Goal: Transaction & Acquisition: Purchase product/service

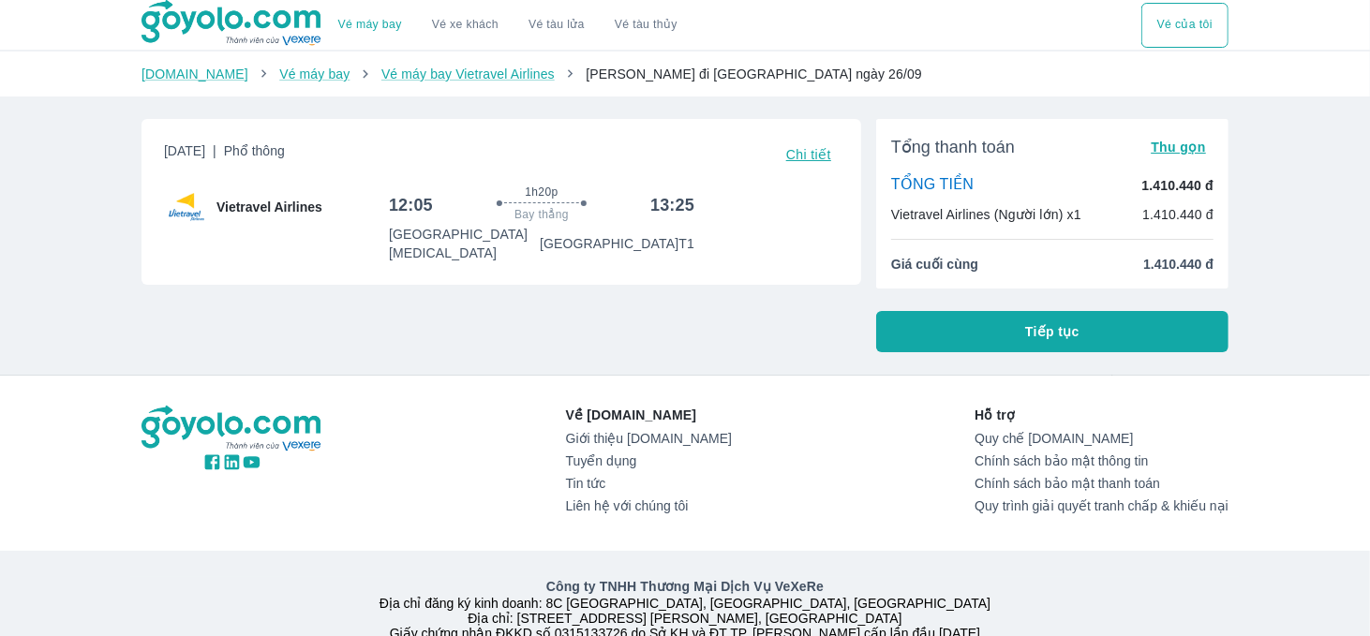
click at [1063, 339] on span "Tiếp tục" at bounding box center [1052, 331] width 54 height 19
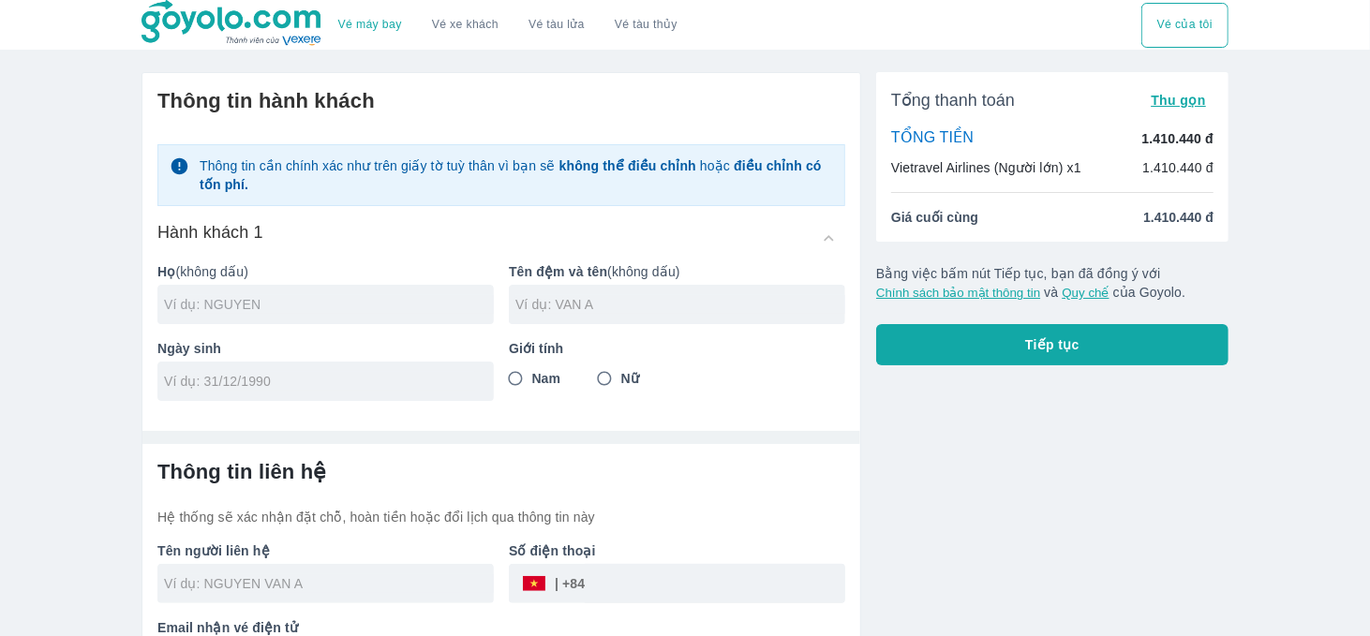
click at [324, 299] on input "text" at bounding box center [329, 304] width 330 height 19
type input "PHAM"
click at [734, 304] on input "text" at bounding box center [680, 304] width 330 height 19
type input "NGOC QUYNH"
click at [453, 368] on div at bounding box center [325, 381] width 336 height 39
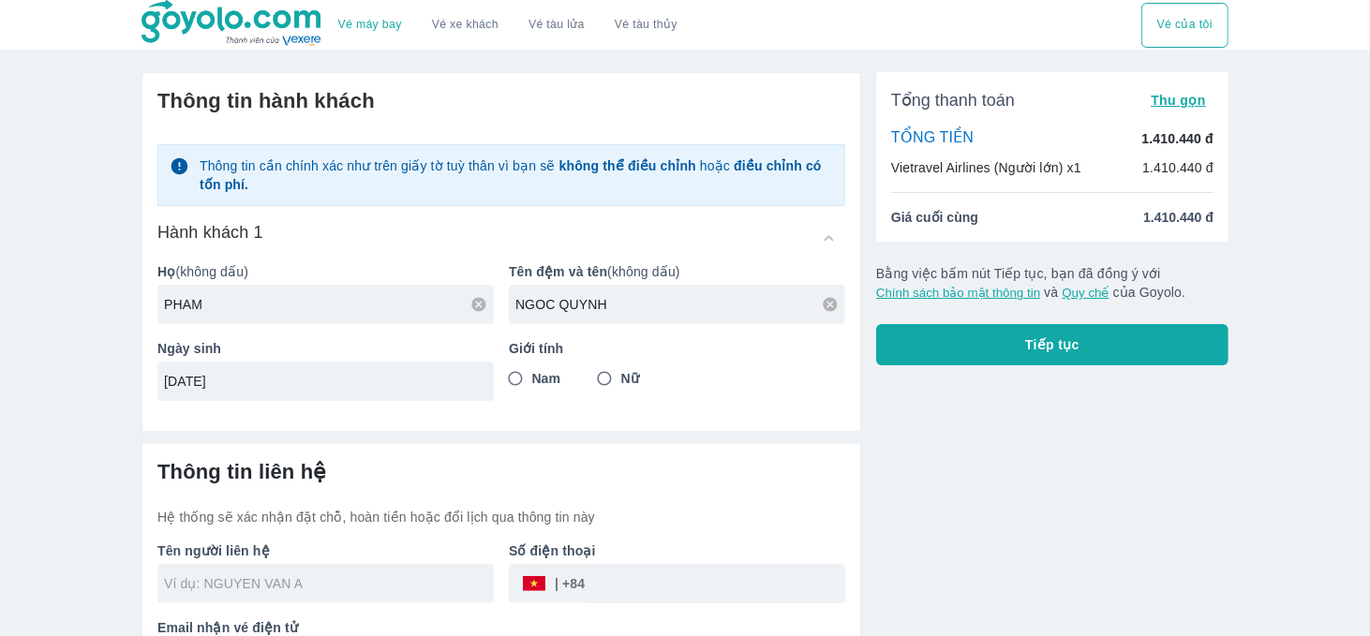
type input "[DATE]"
click at [602, 374] on input "Nữ" at bounding box center [604, 379] width 34 height 34
radio input "true"
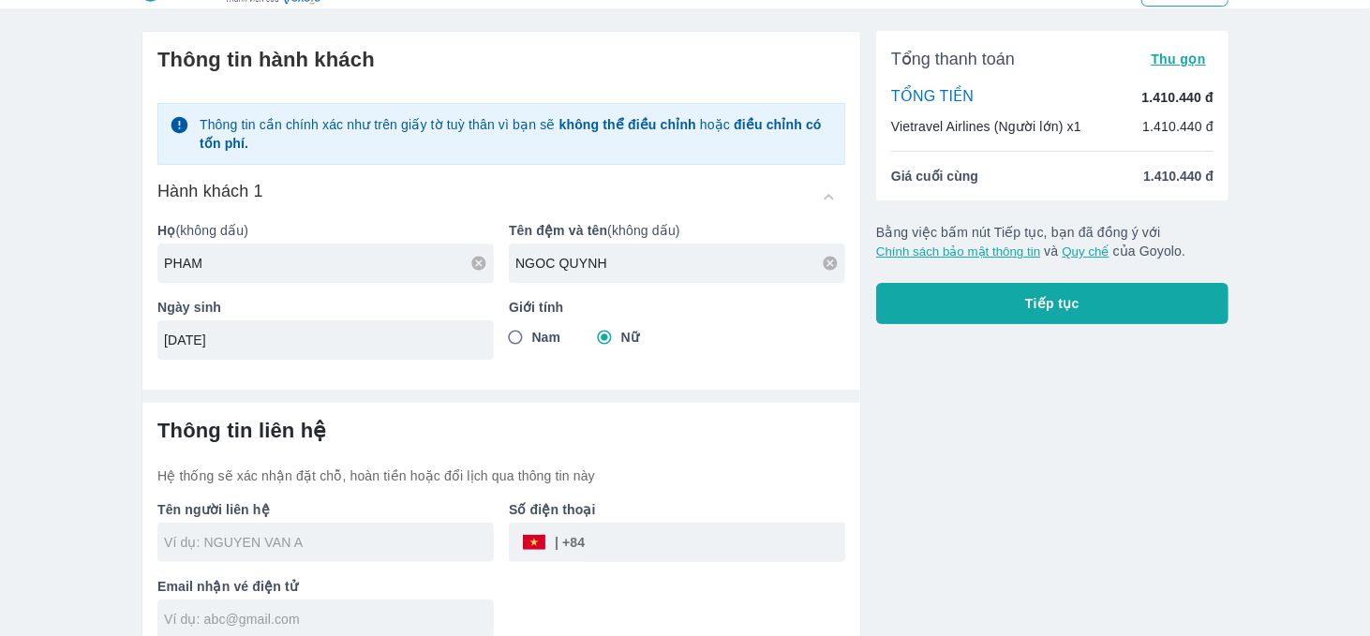
scroll to position [59, 0]
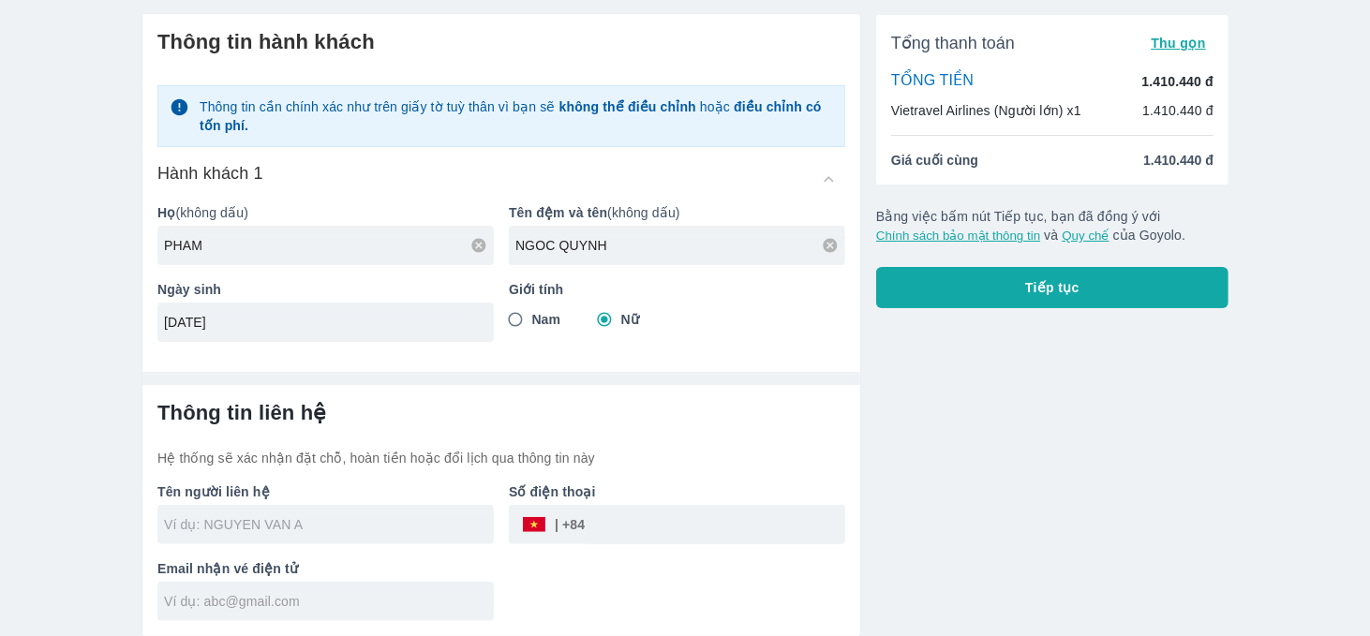
click at [230, 515] on input "text" at bounding box center [329, 524] width 330 height 19
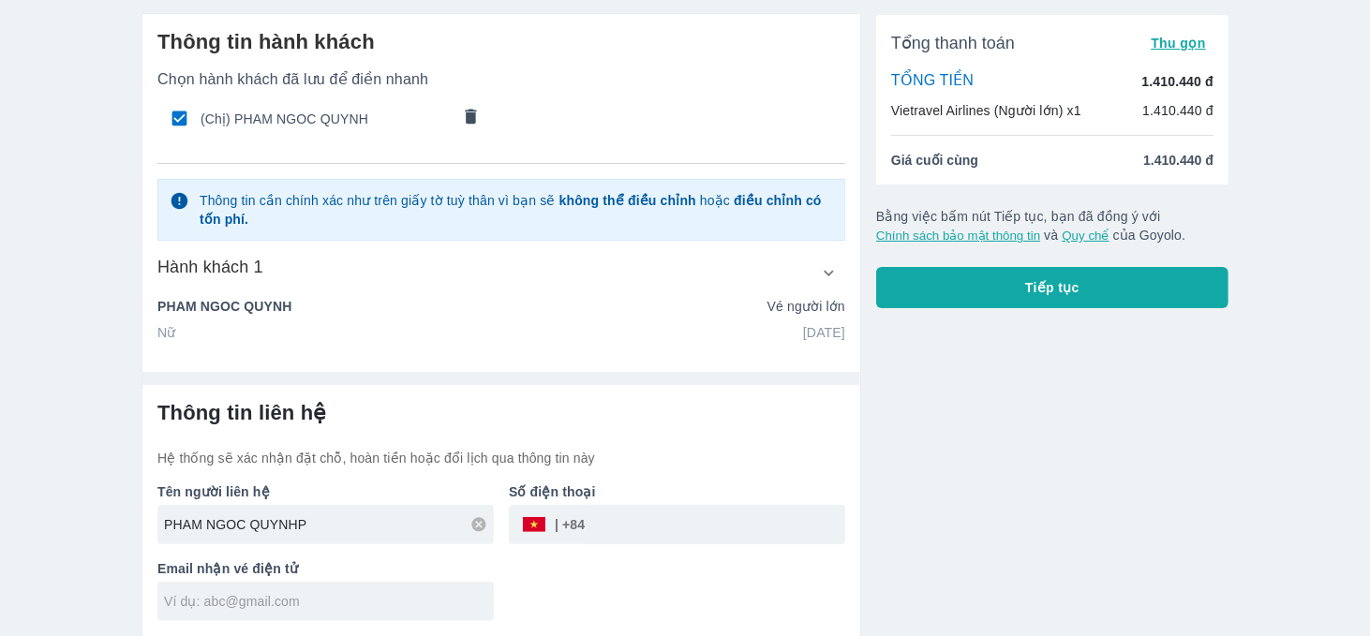
type input "PHAM NGOC QUYNH"
click at [644, 532] on input "tel" at bounding box center [715, 524] width 260 height 45
type input "908106991"
click at [468, 603] on input "text" at bounding box center [329, 601] width 330 height 19
type input "[EMAIL_ADDRESS][DOMAIN_NAME]"
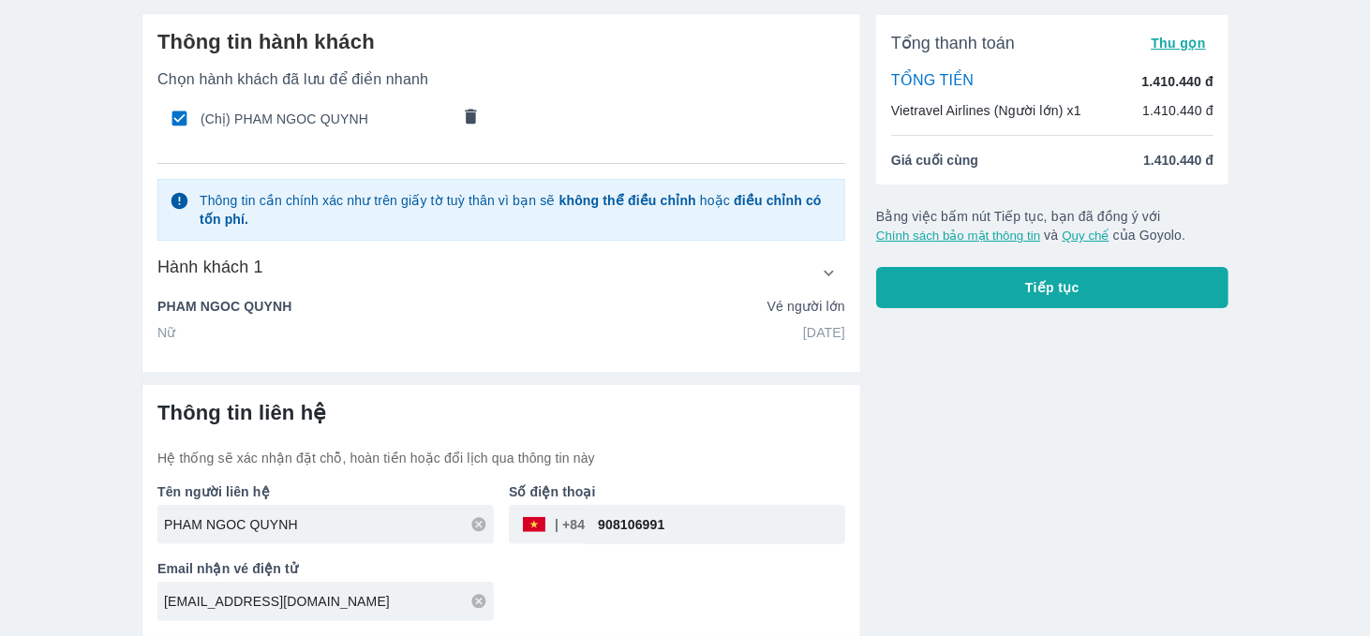
click at [1094, 292] on button "Tiếp tục" at bounding box center [1052, 287] width 352 height 41
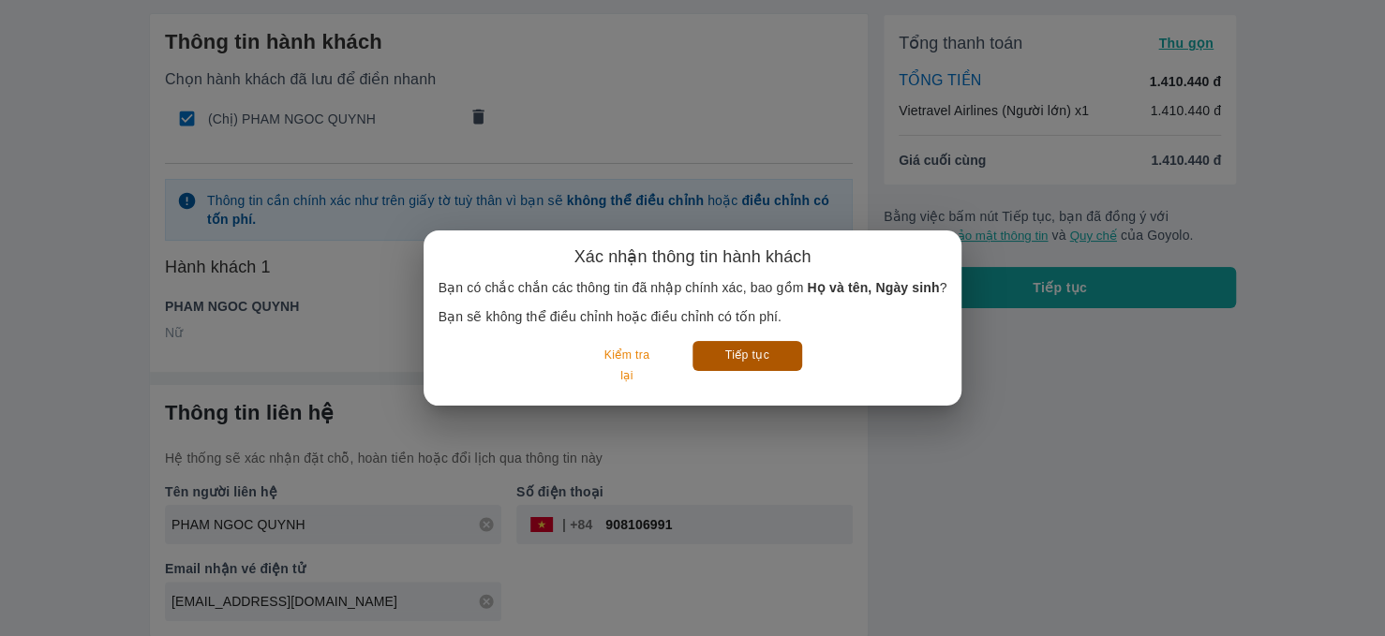
click at [758, 351] on button "Tiếp tục" at bounding box center [747, 355] width 110 height 29
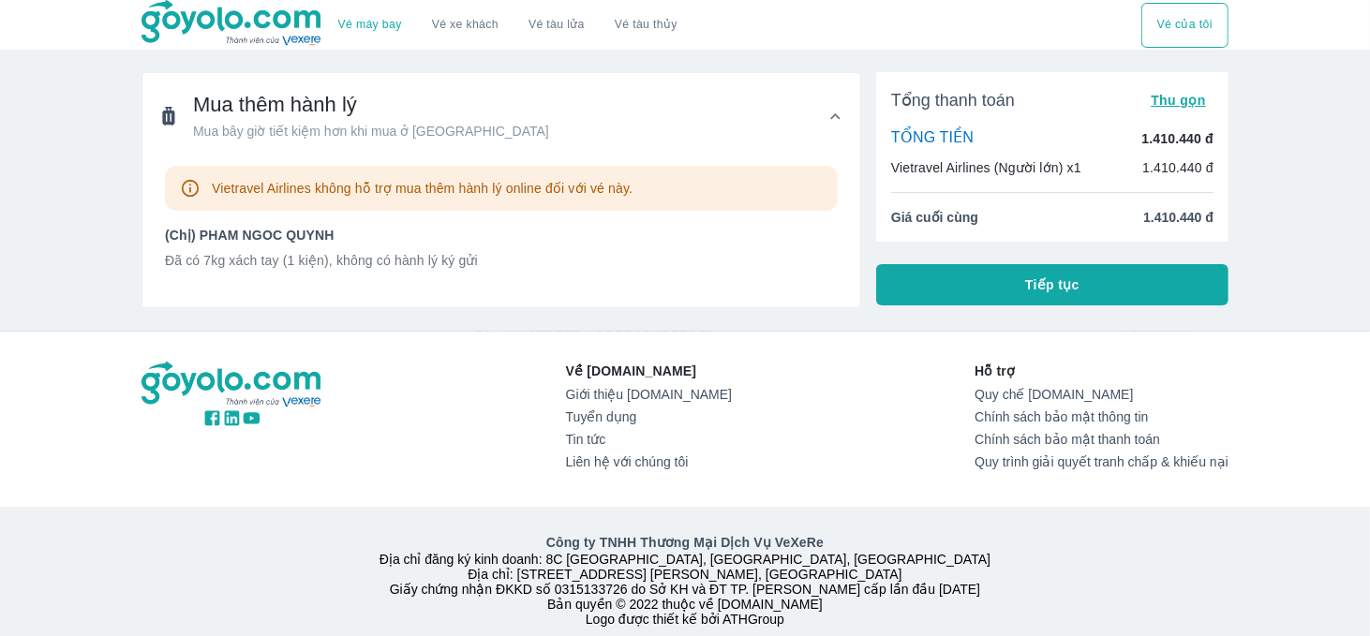
click at [1085, 291] on button "Tiếp tục" at bounding box center [1052, 284] width 352 height 41
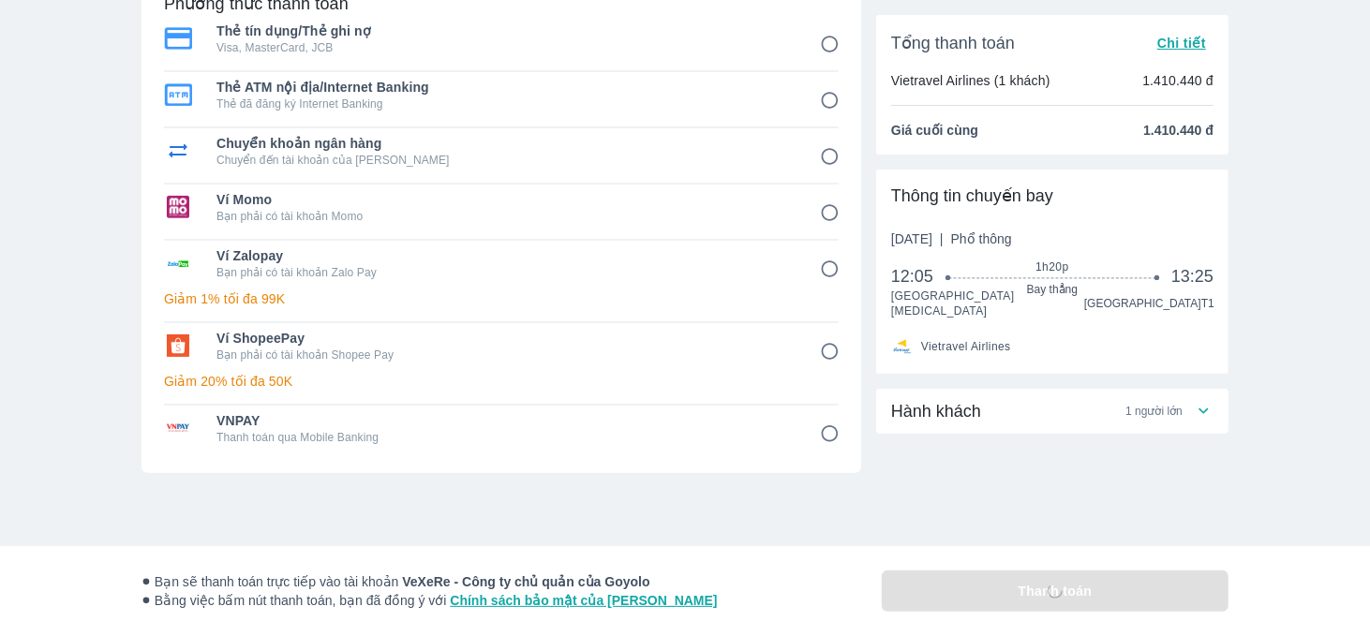
scroll to position [184, 0]
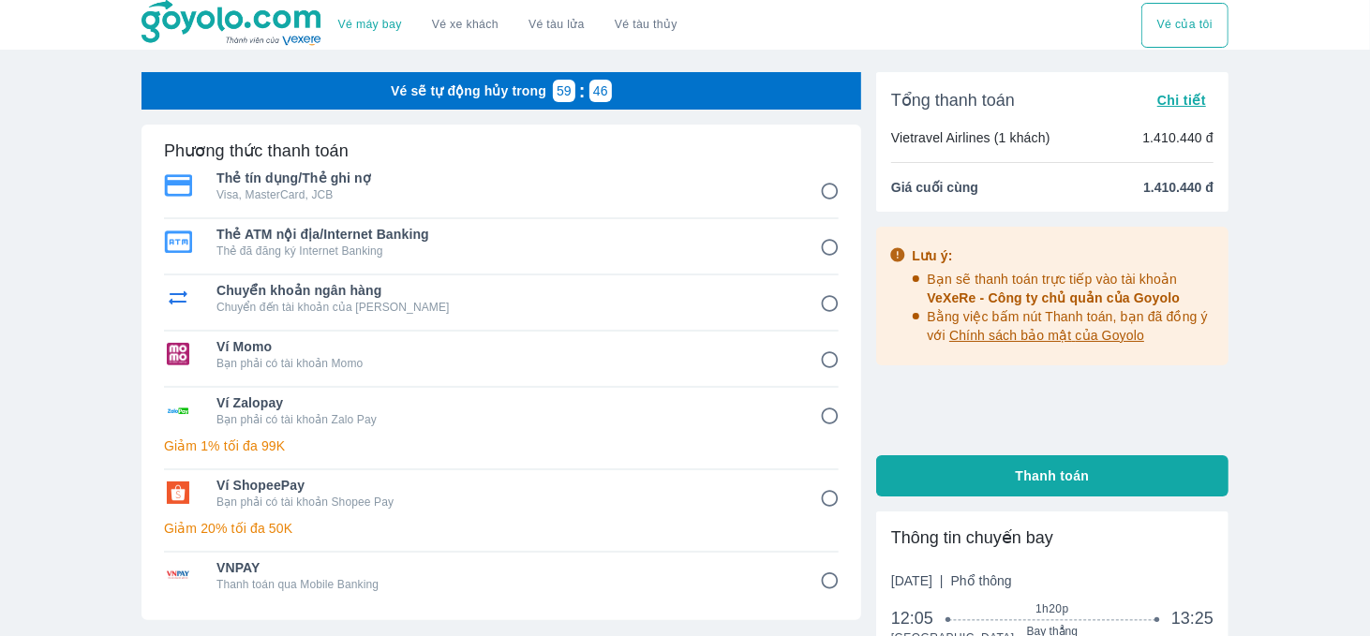
click at [1197, 98] on span "Chi tiết" at bounding box center [1181, 100] width 49 height 15
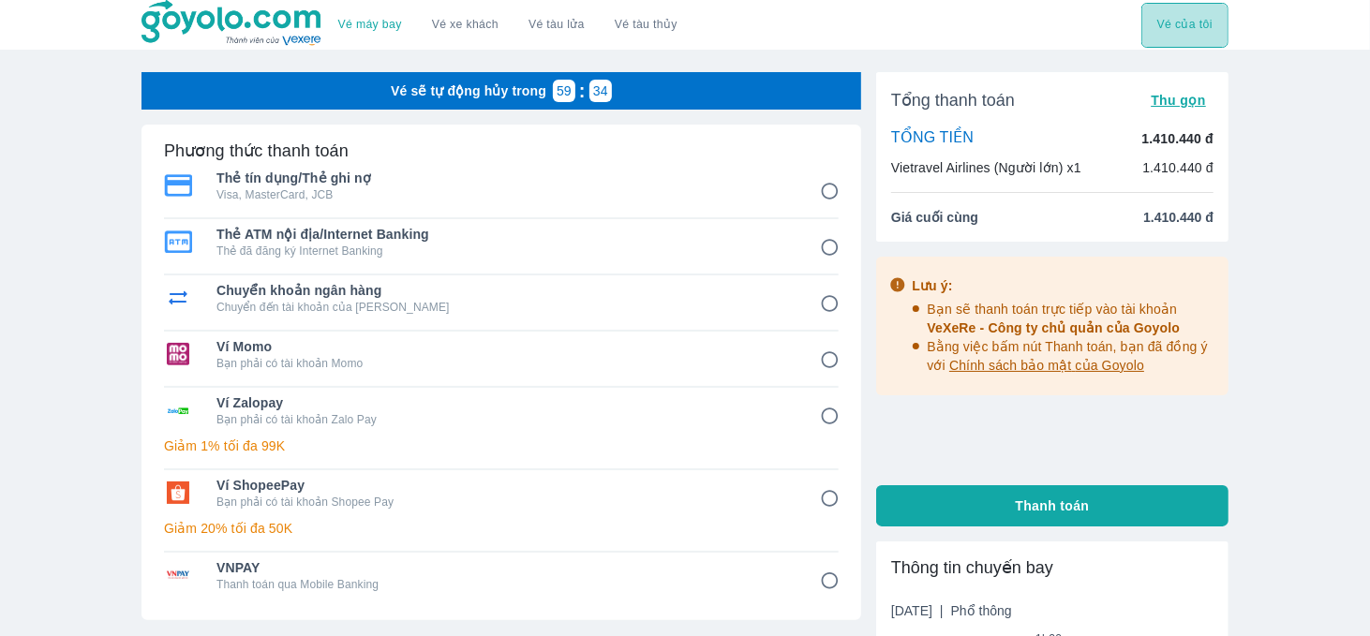
click at [1156, 37] on button "Vé của tôi" at bounding box center [1184, 25] width 87 height 45
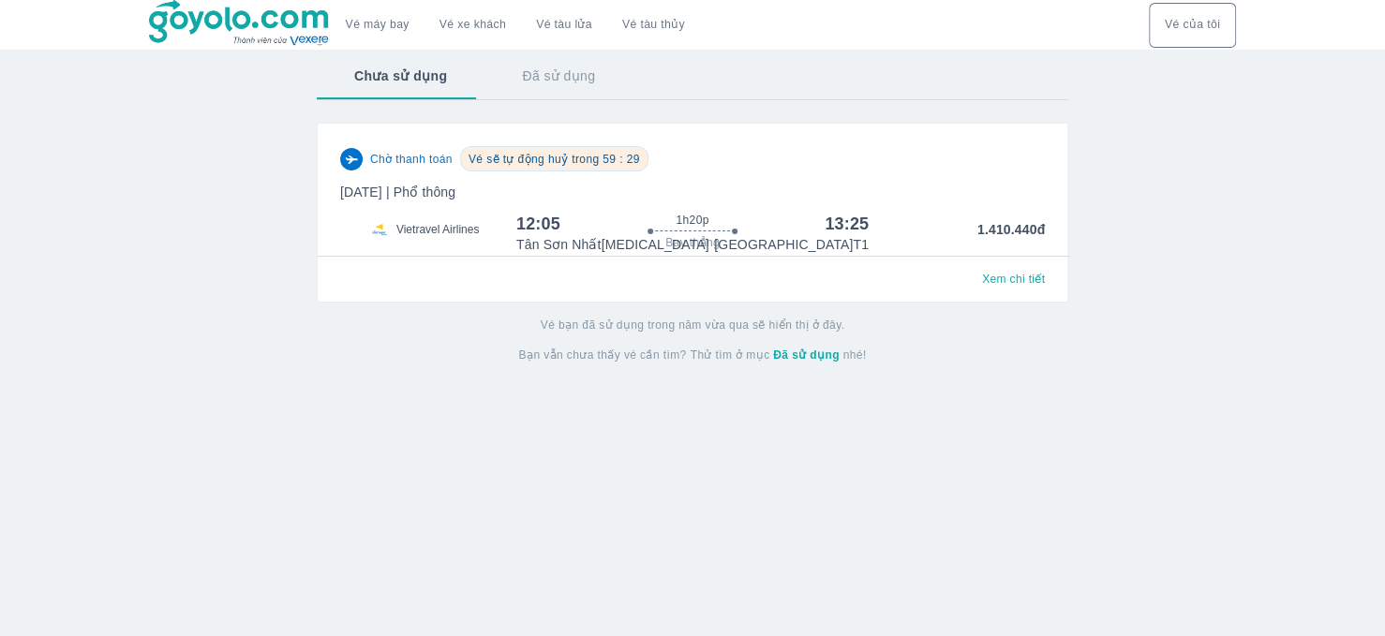
click at [996, 286] on span "Xem chi tiết" at bounding box center [1013, 279] width 63 height 15
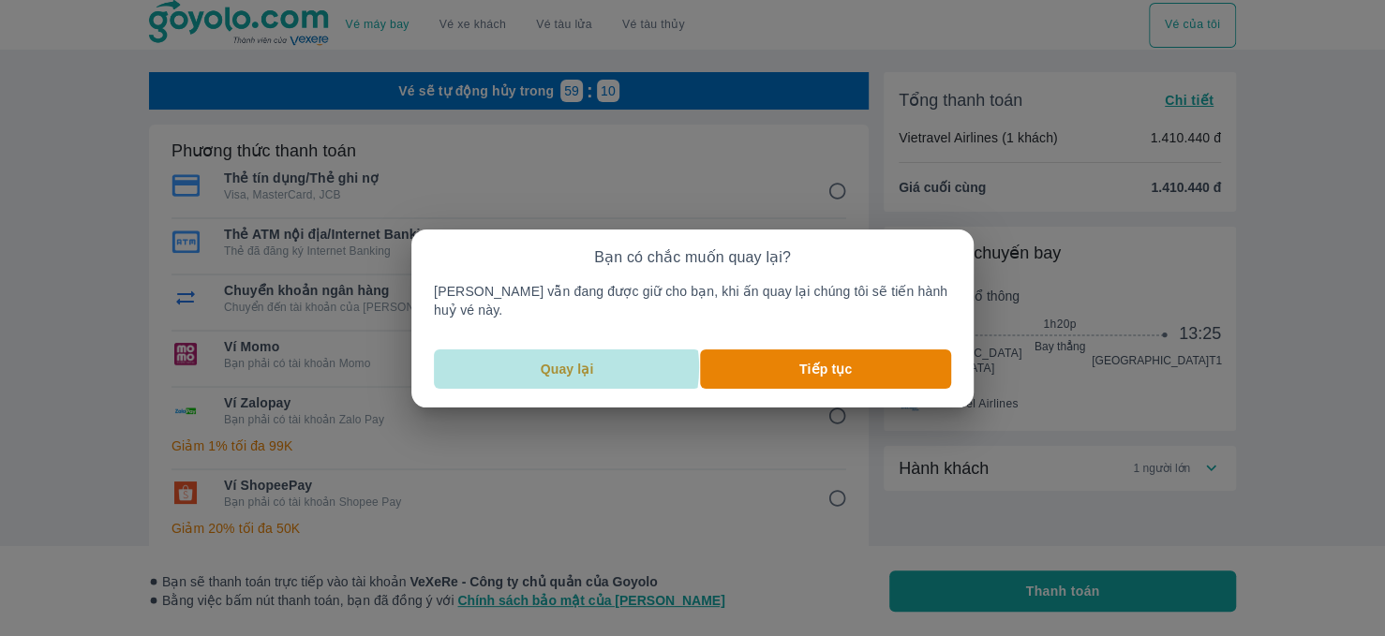
click at [585, 360] on p "Quay lại" at bounding box center [567, 369] width 53 height 19
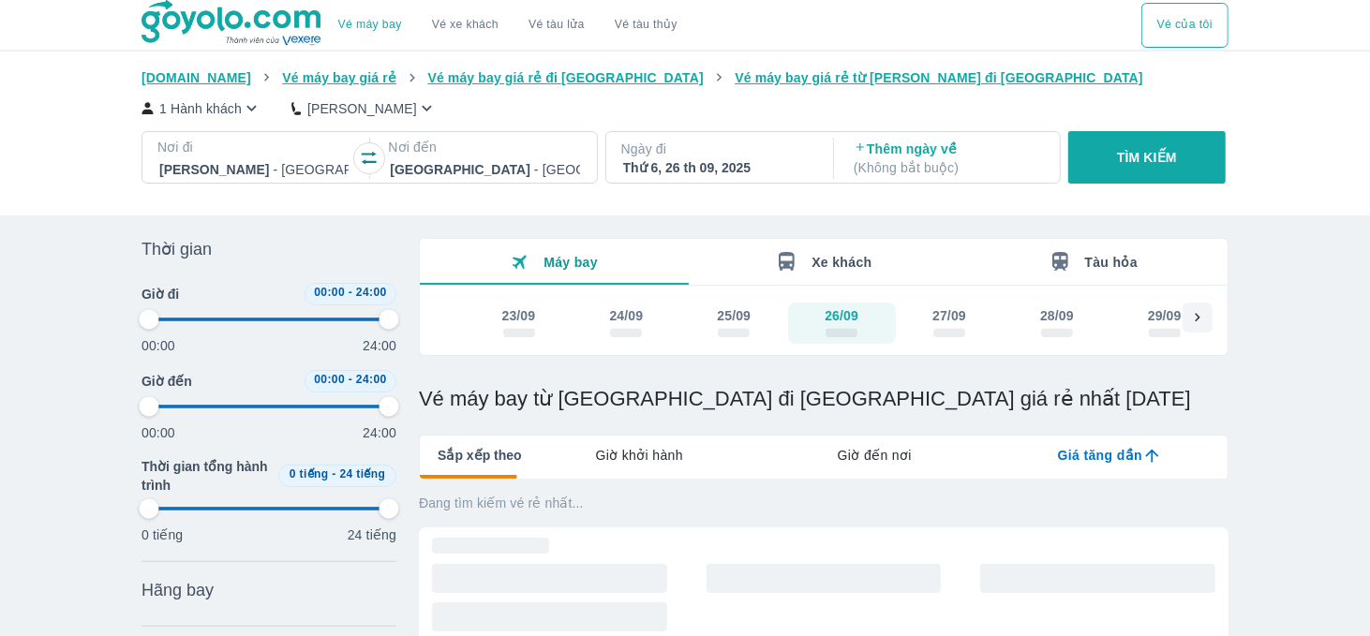
type input "97.9166666666667"
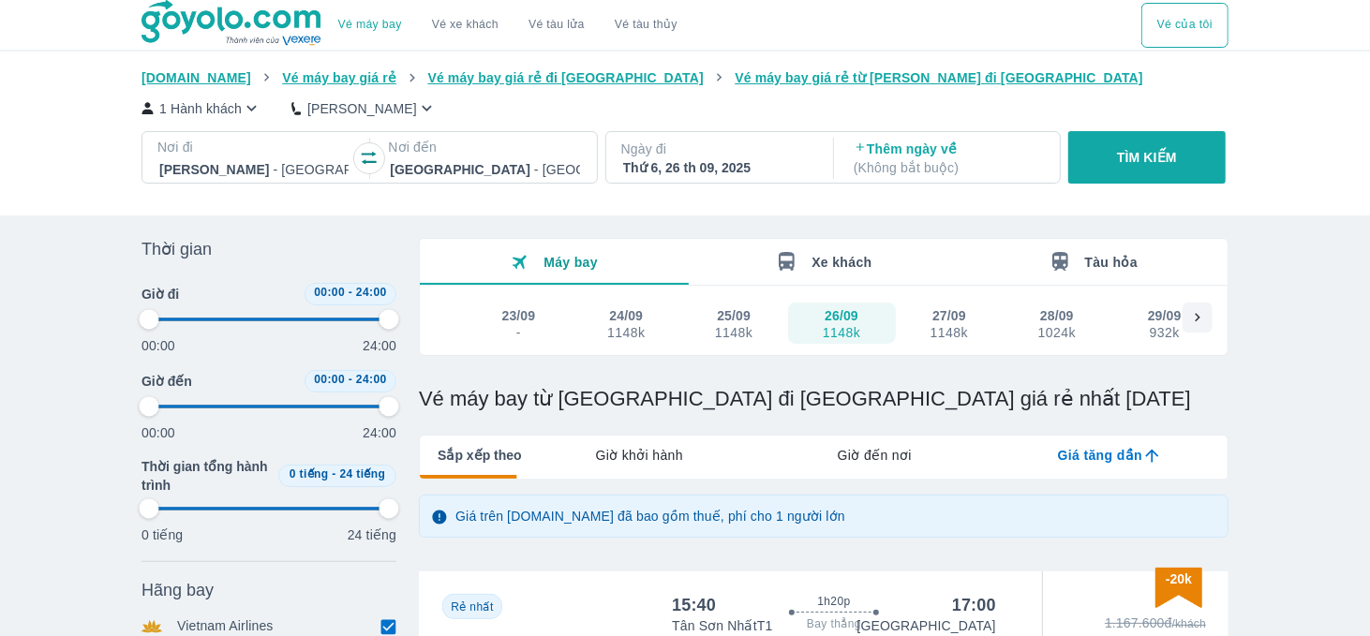
type input "97.9166666666667"
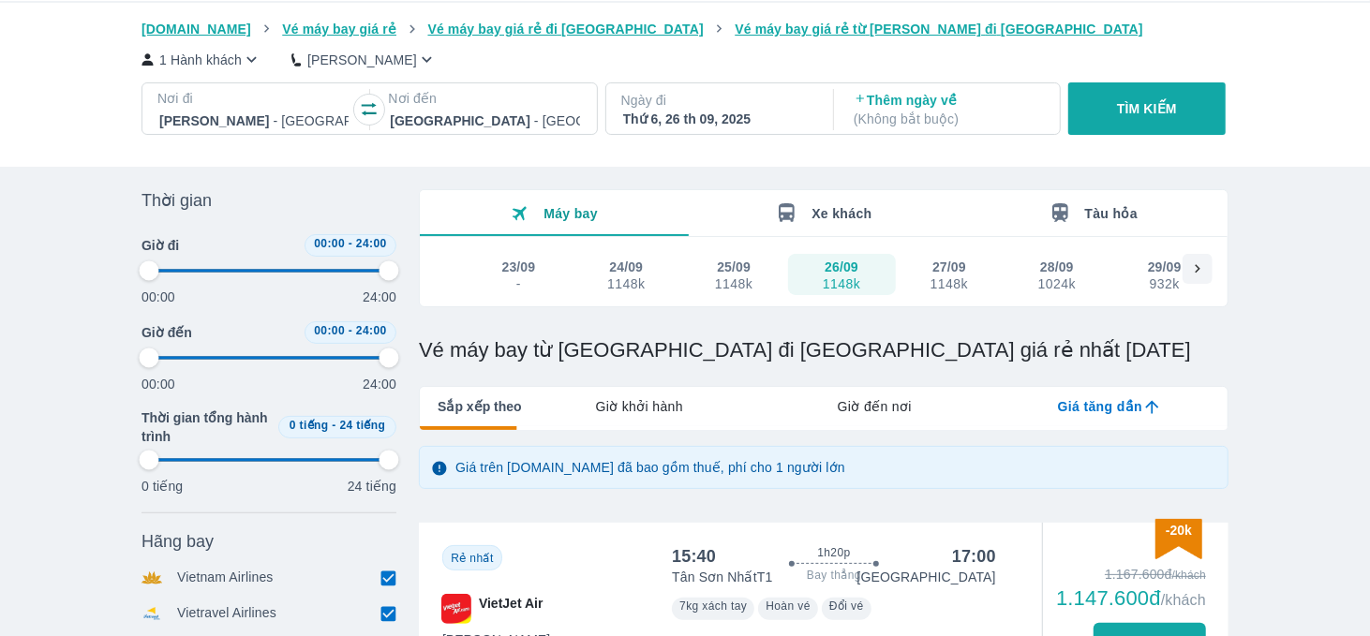
type input "97.9166666666667"
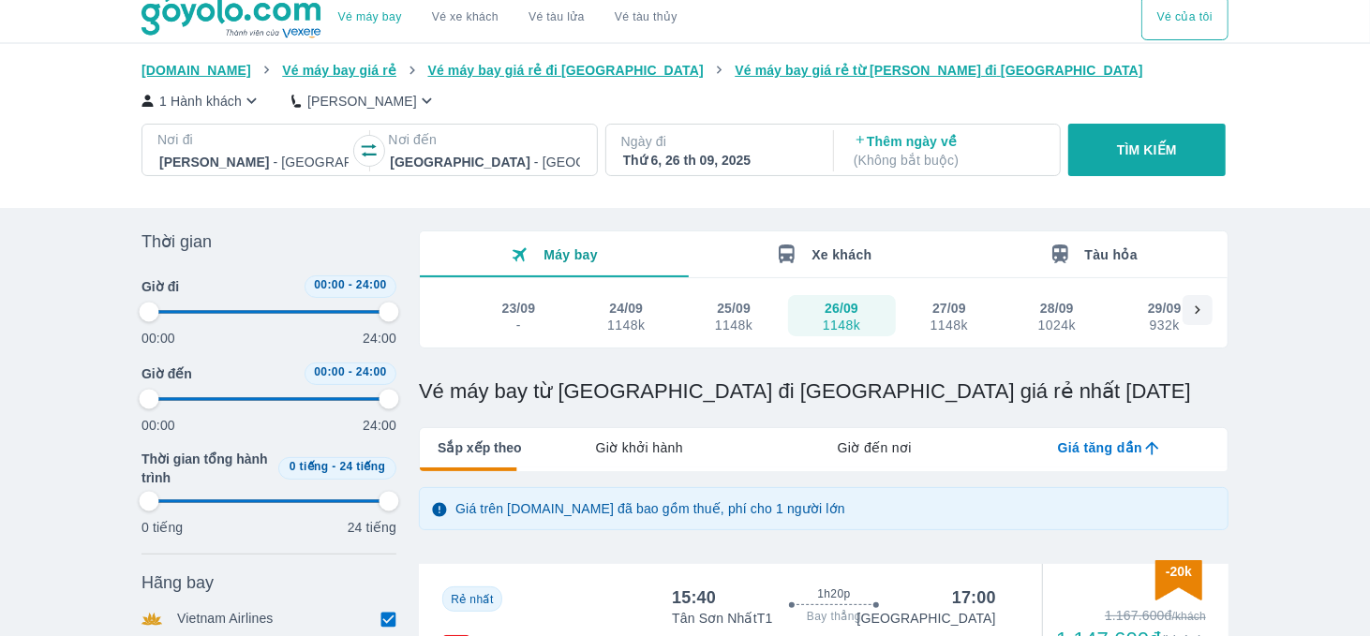
type input "97.9166666666667"
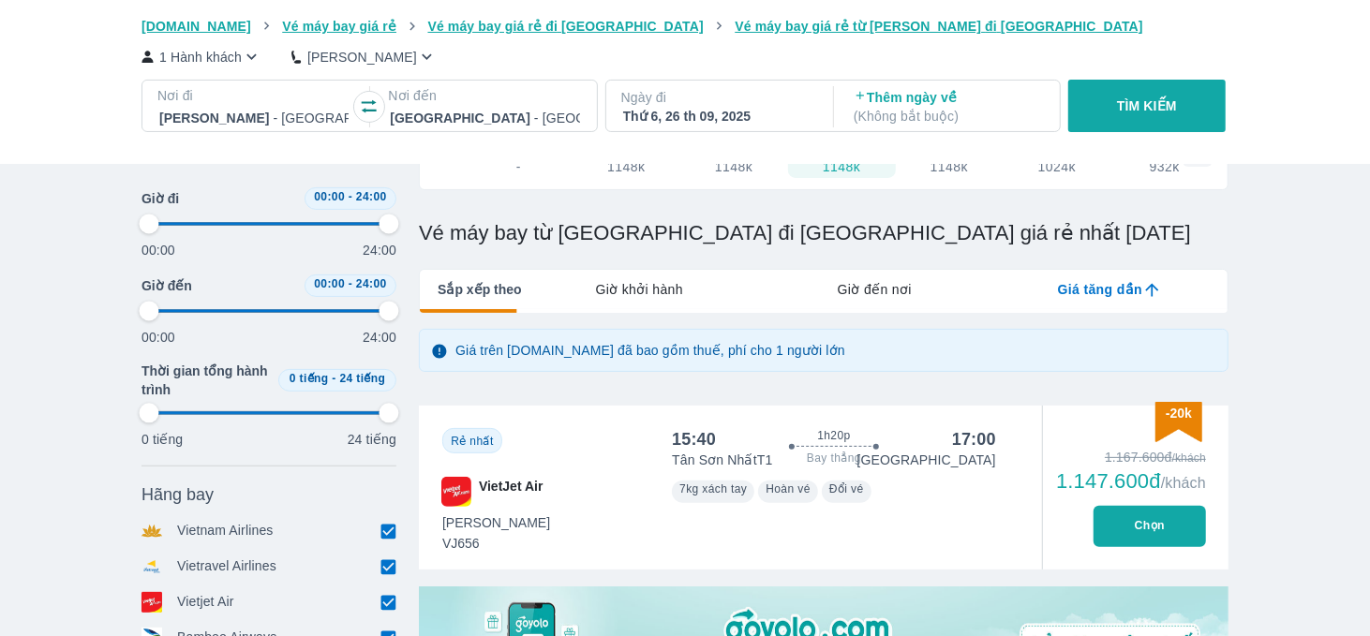
scroll to position [187, 0]
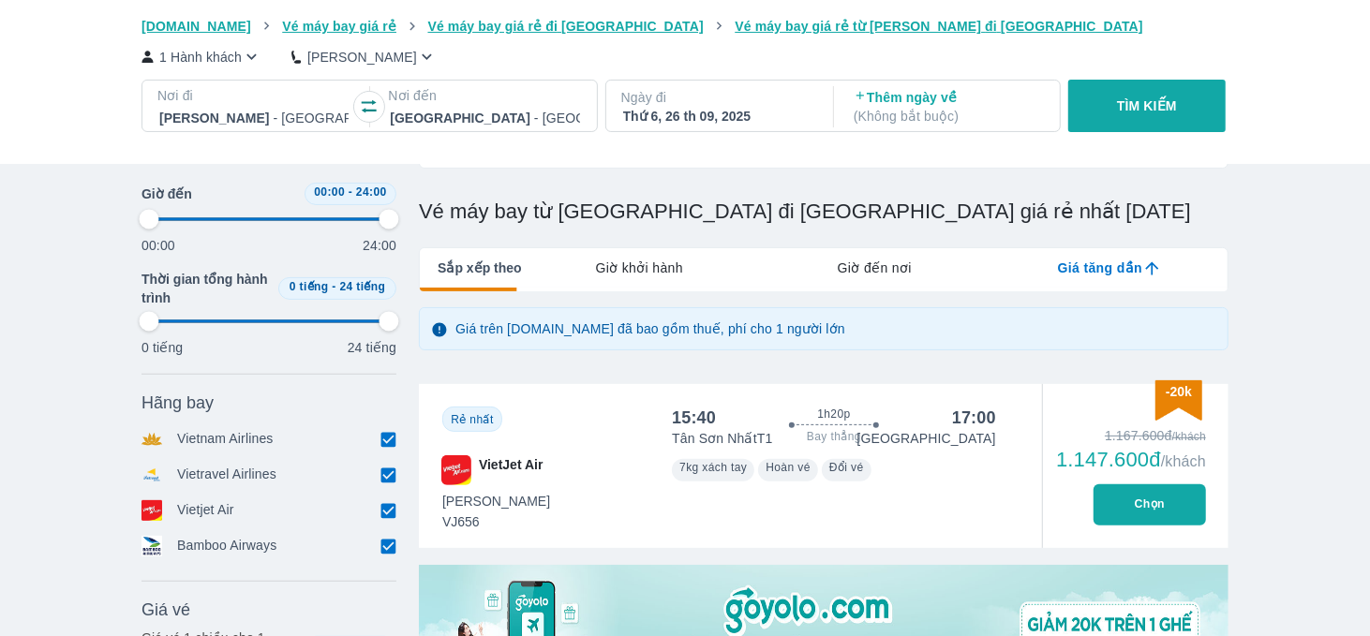
type input "97.9166666666667"
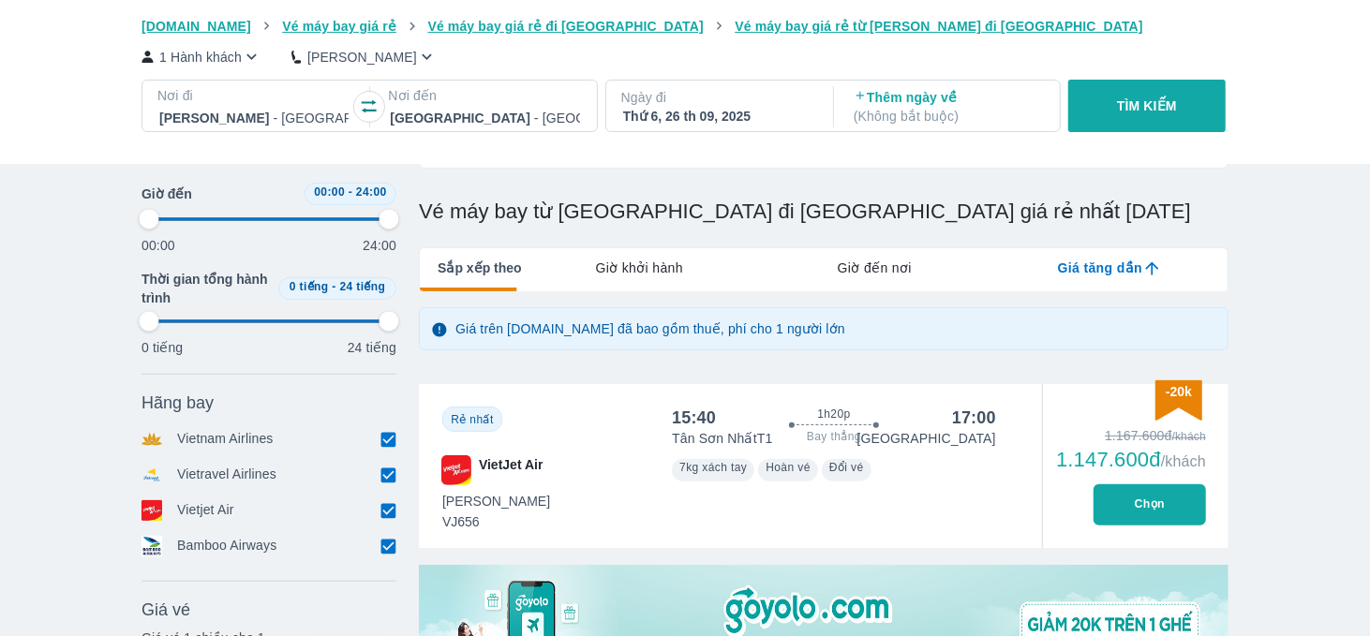
type input "97.9166666666667"
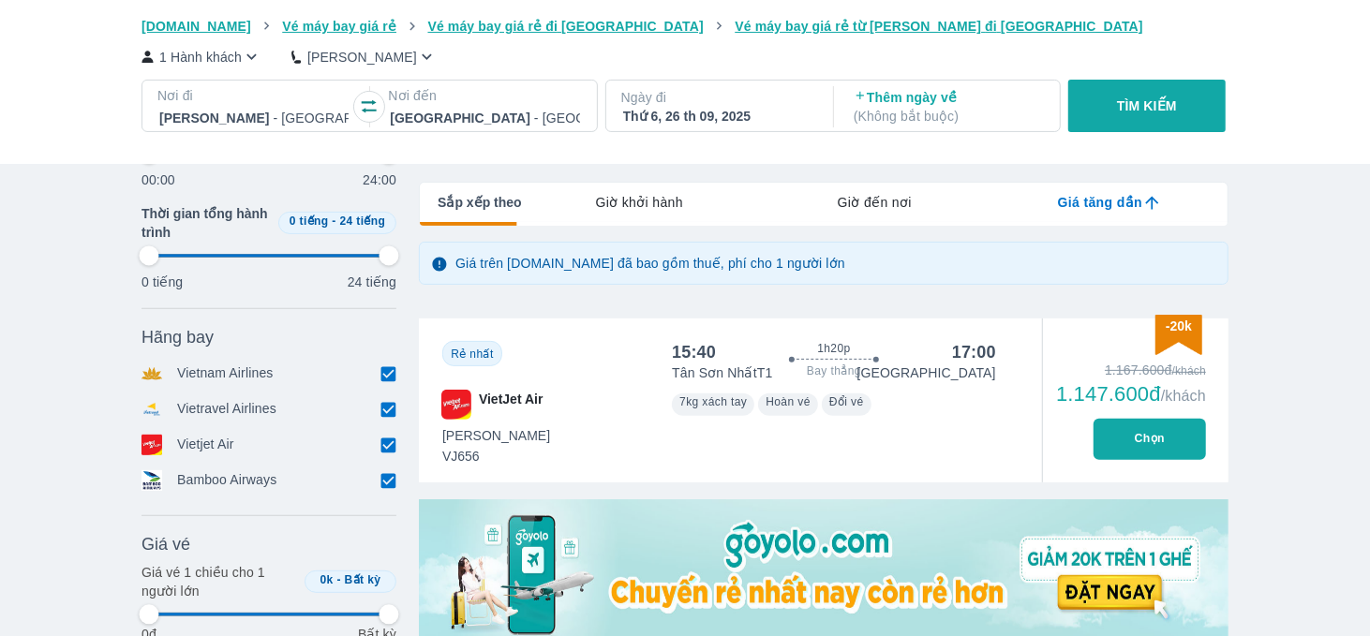
scroll to position [281, 0]
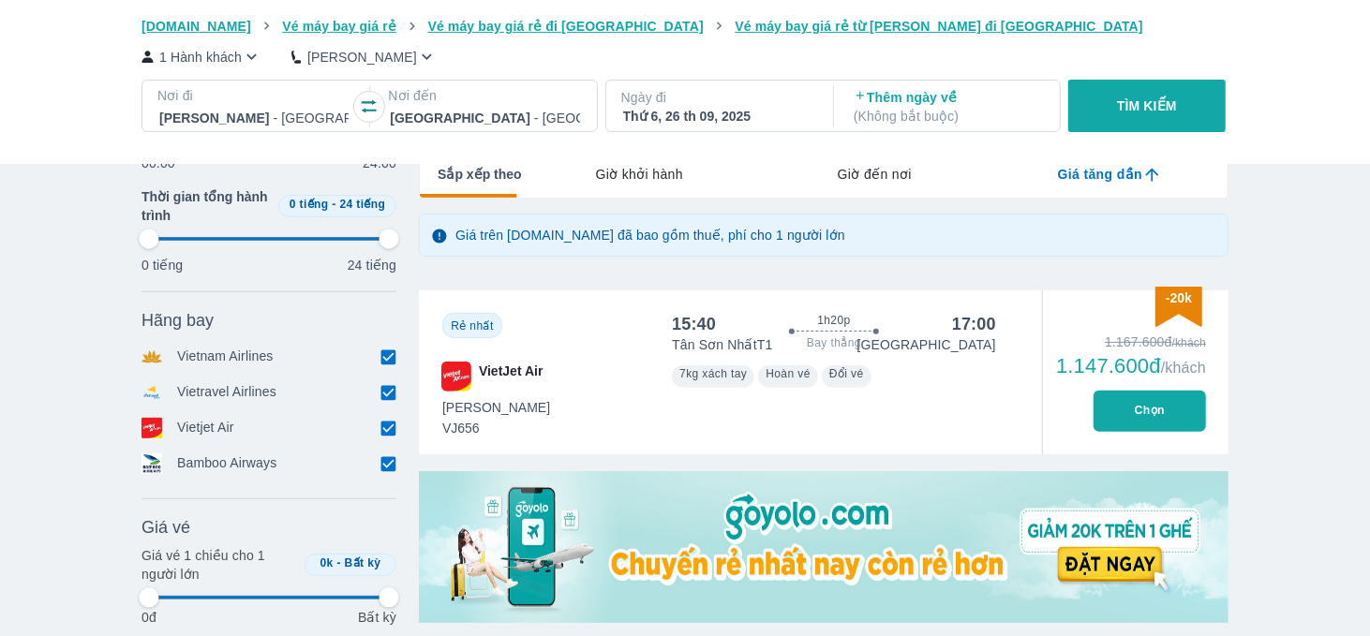
type input "97.9166666666667"
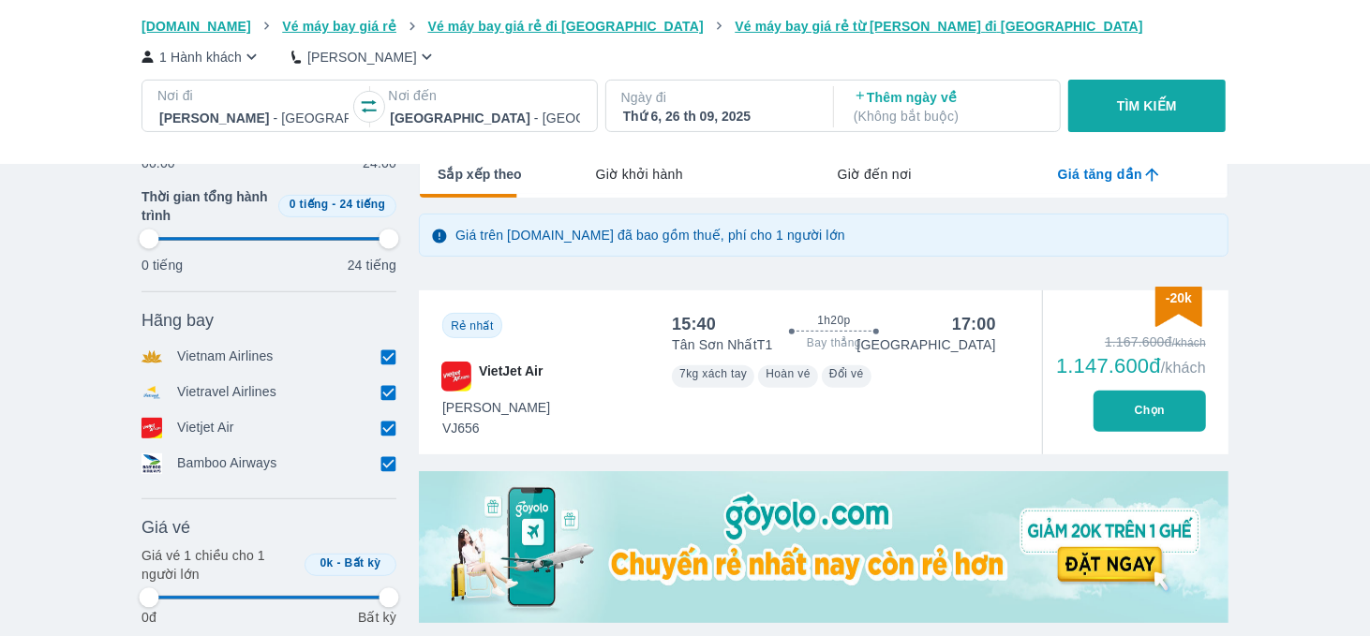
type input "97.9166666666667"
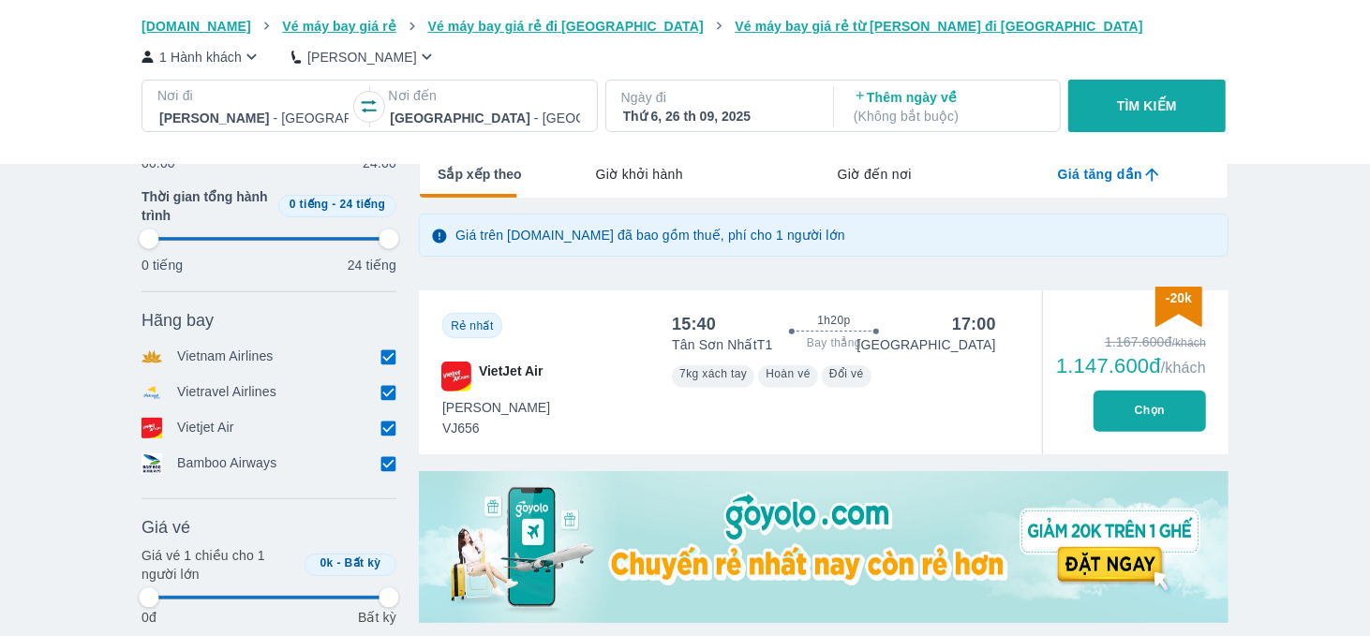
type input "97.9166666666667"
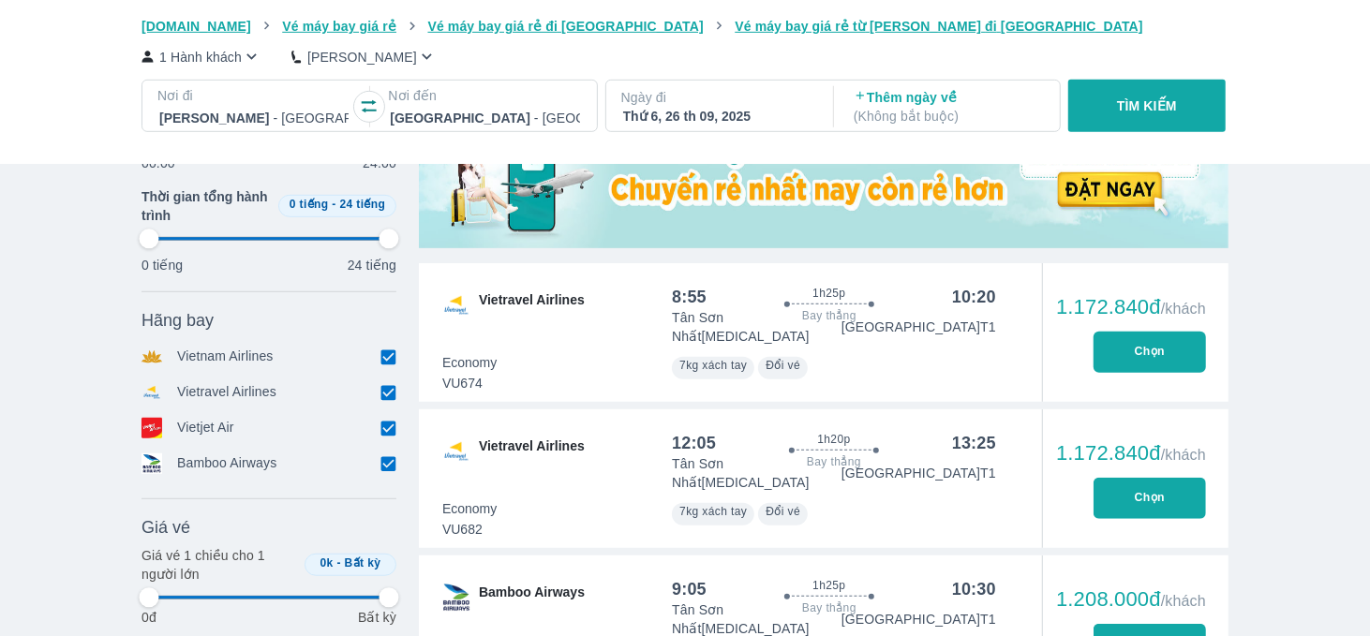
type input "97.9166666666667"
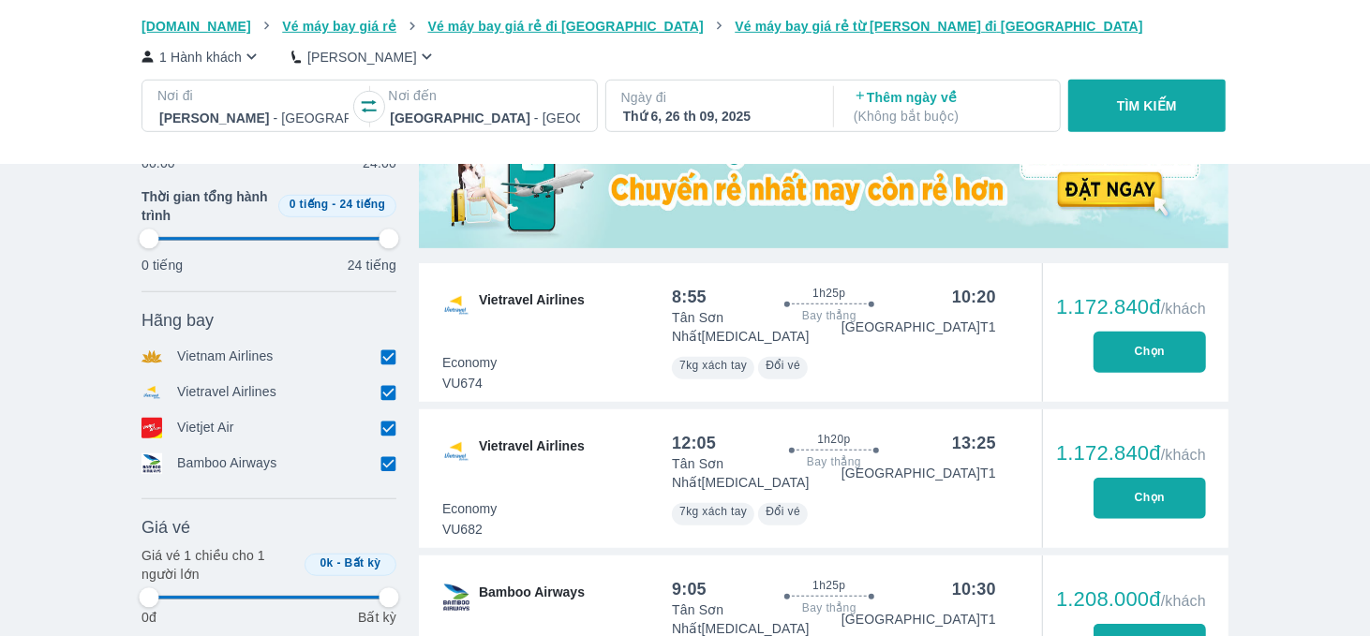
type input "97.9166666666667"
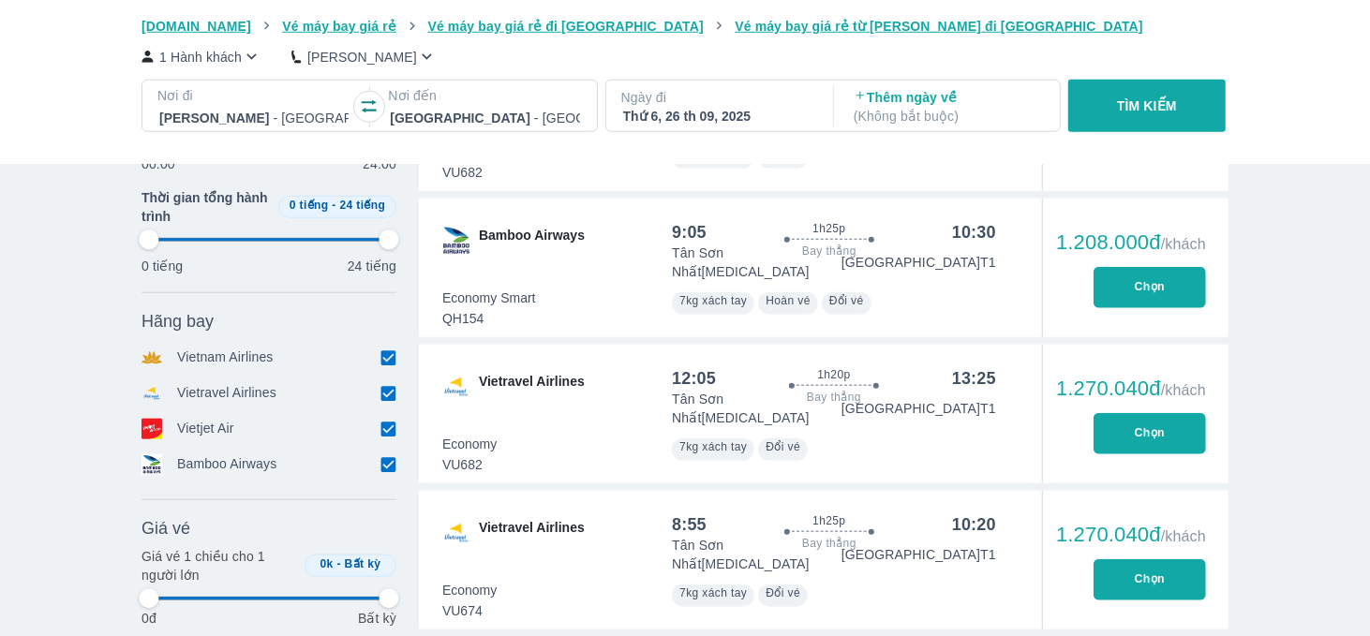
scroll to position [1124, 0]
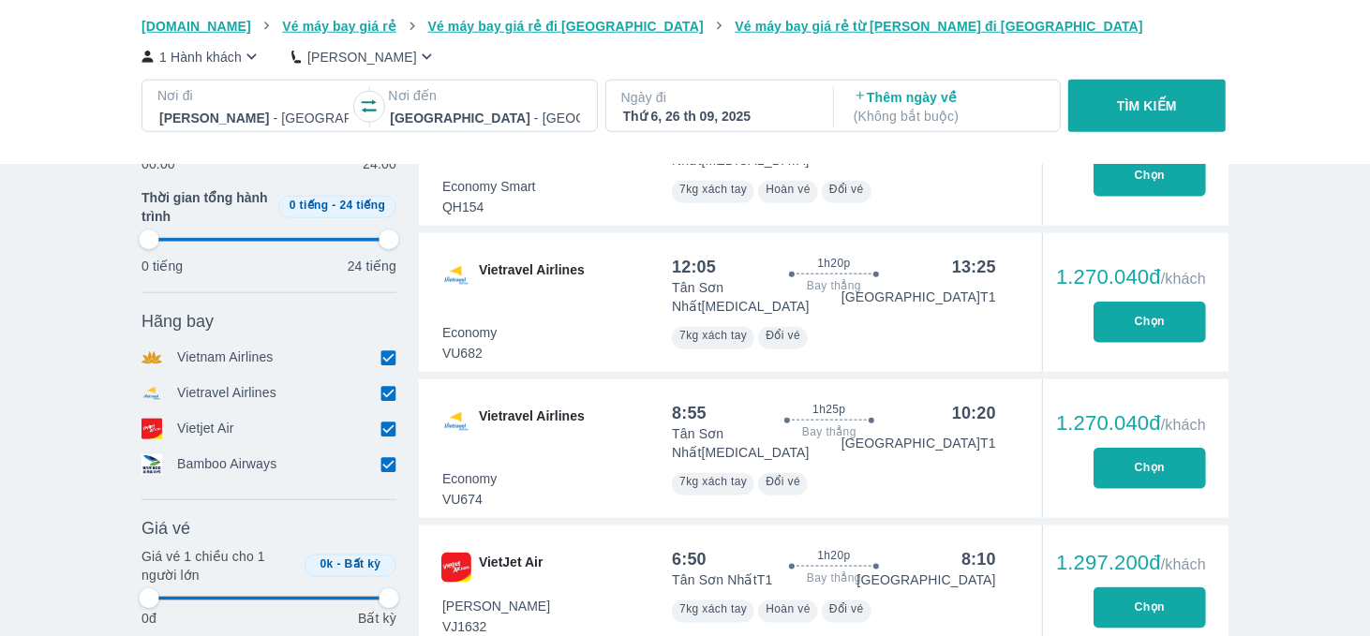
type input "97.9166666666667"
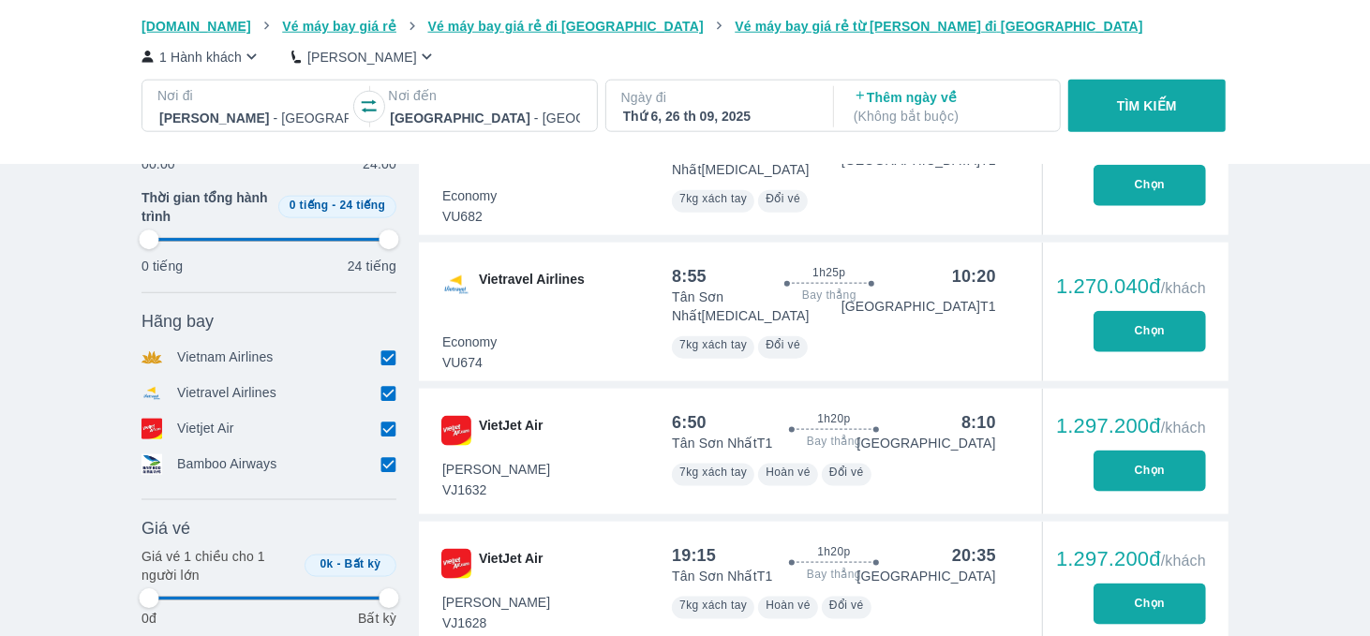
scroll to position [1311, 0]
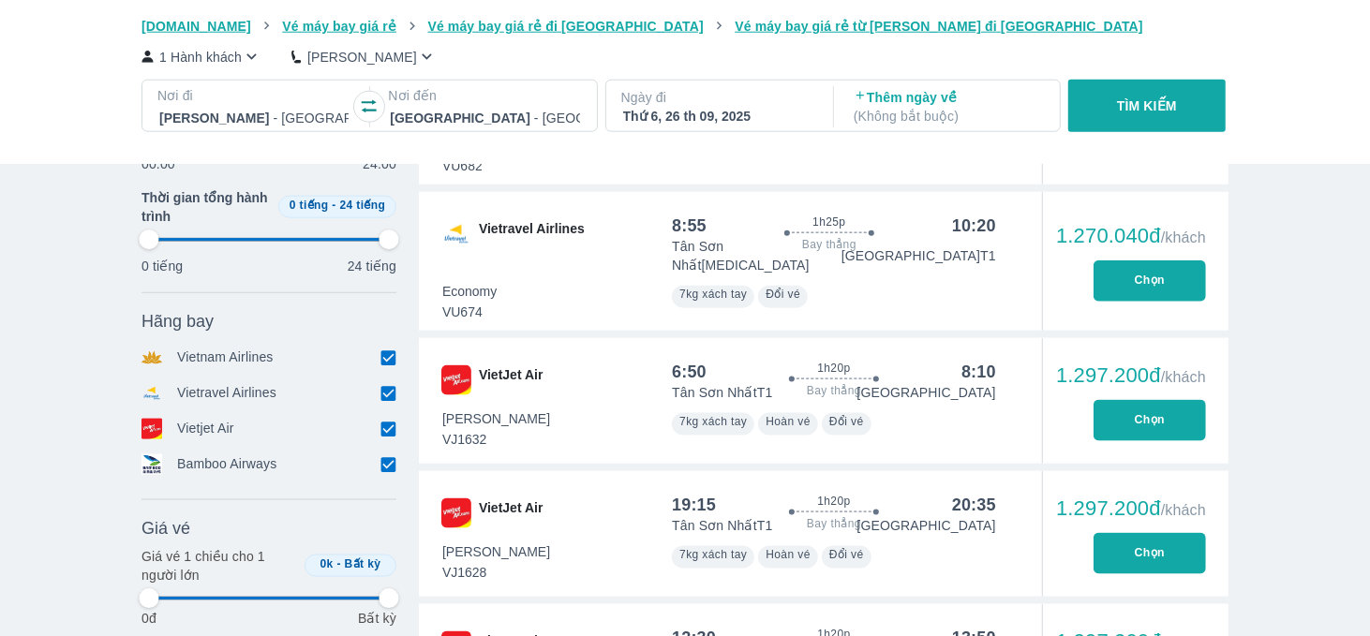
type input "97.9166666666667"
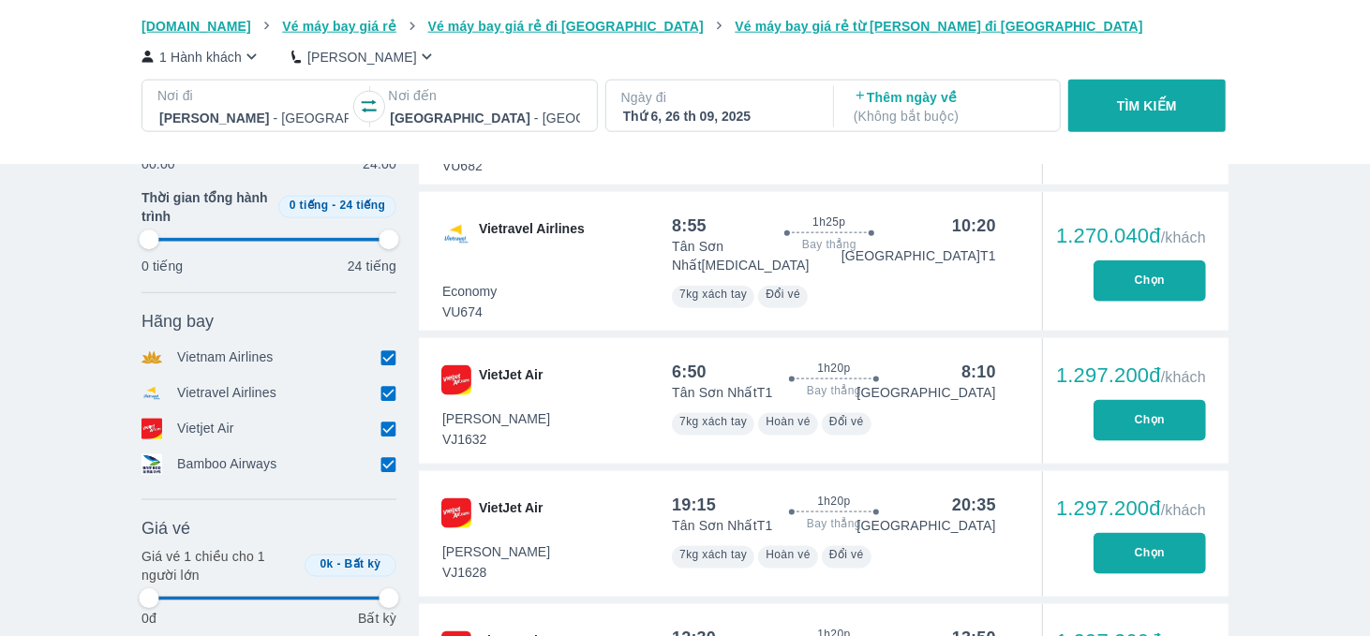
type input "97.9166666666667"
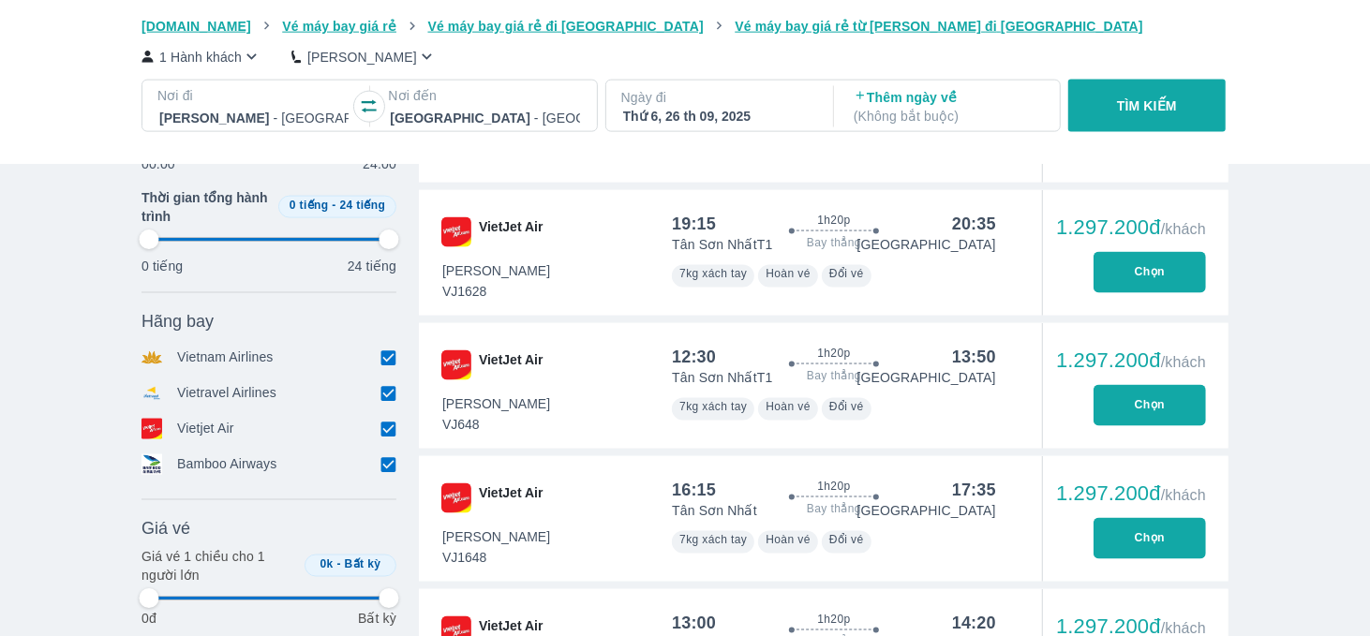
type input "97.9166666666667"
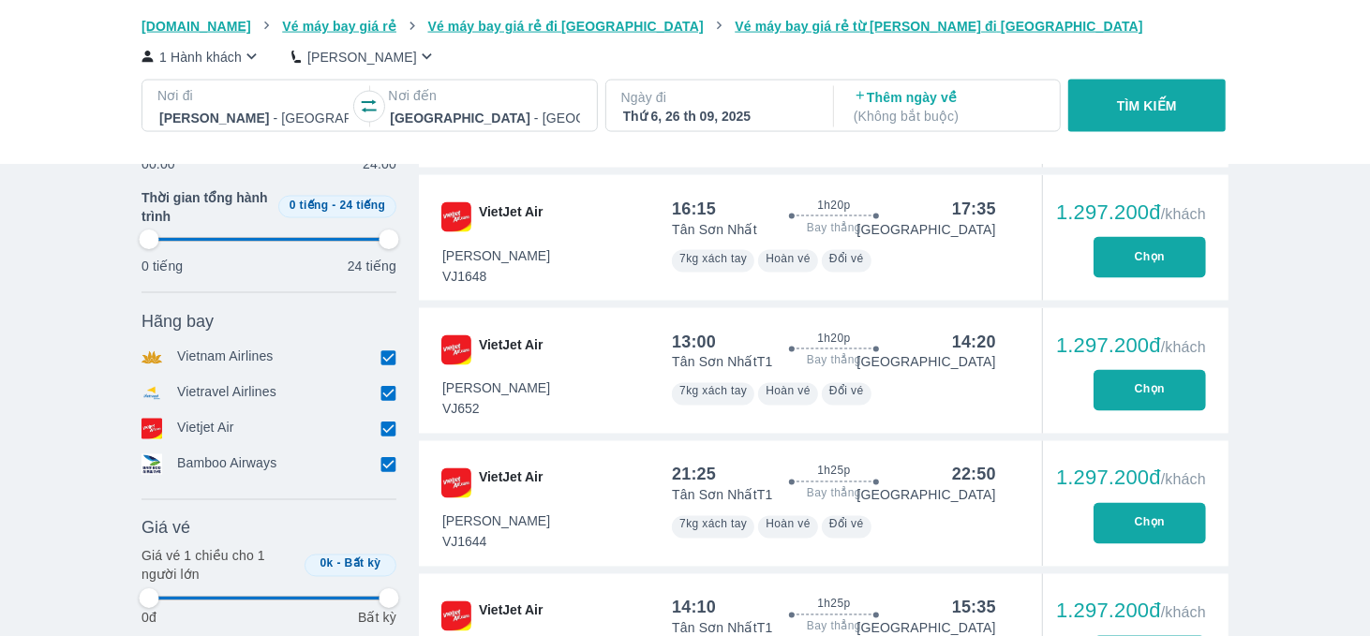
type input "97.9166666666667"
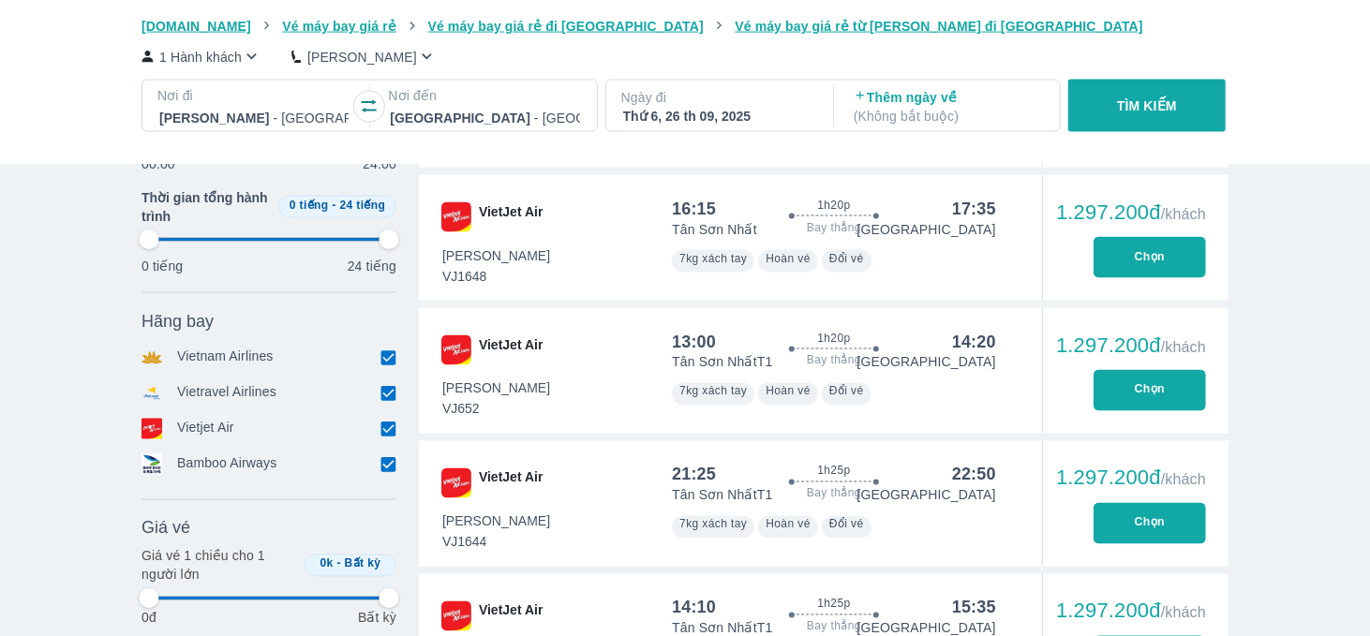
type input "97.9166666666667"
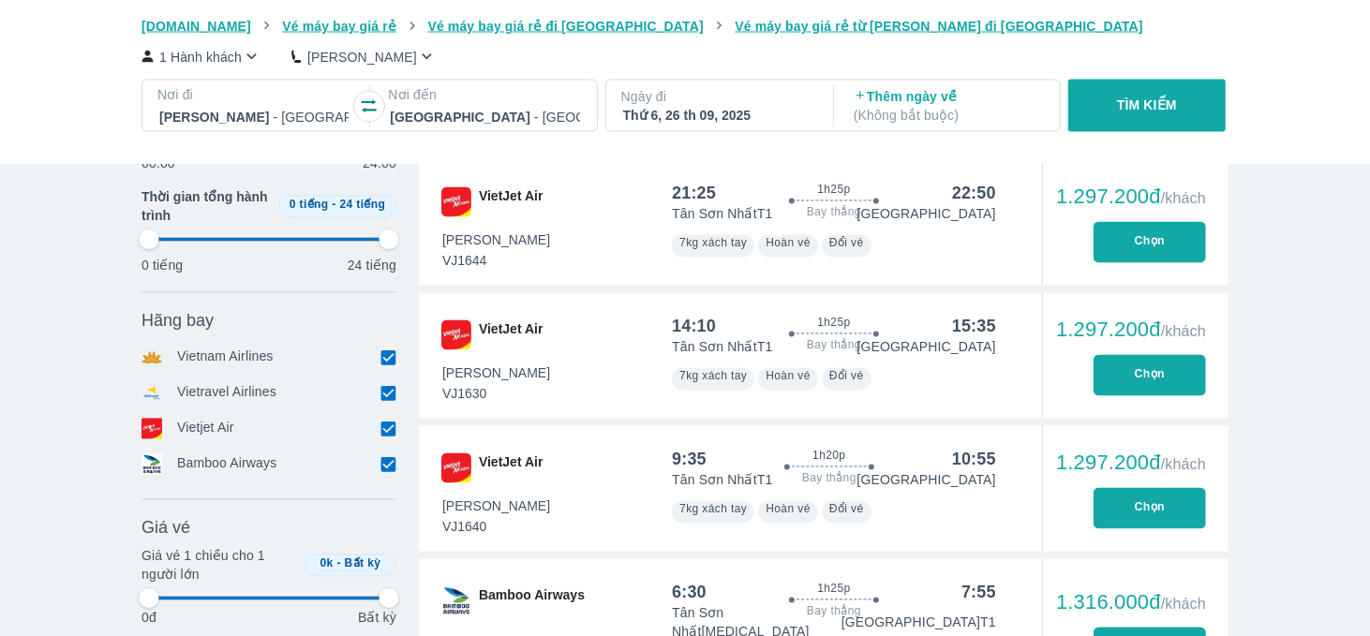
type input "97.9166666666667"
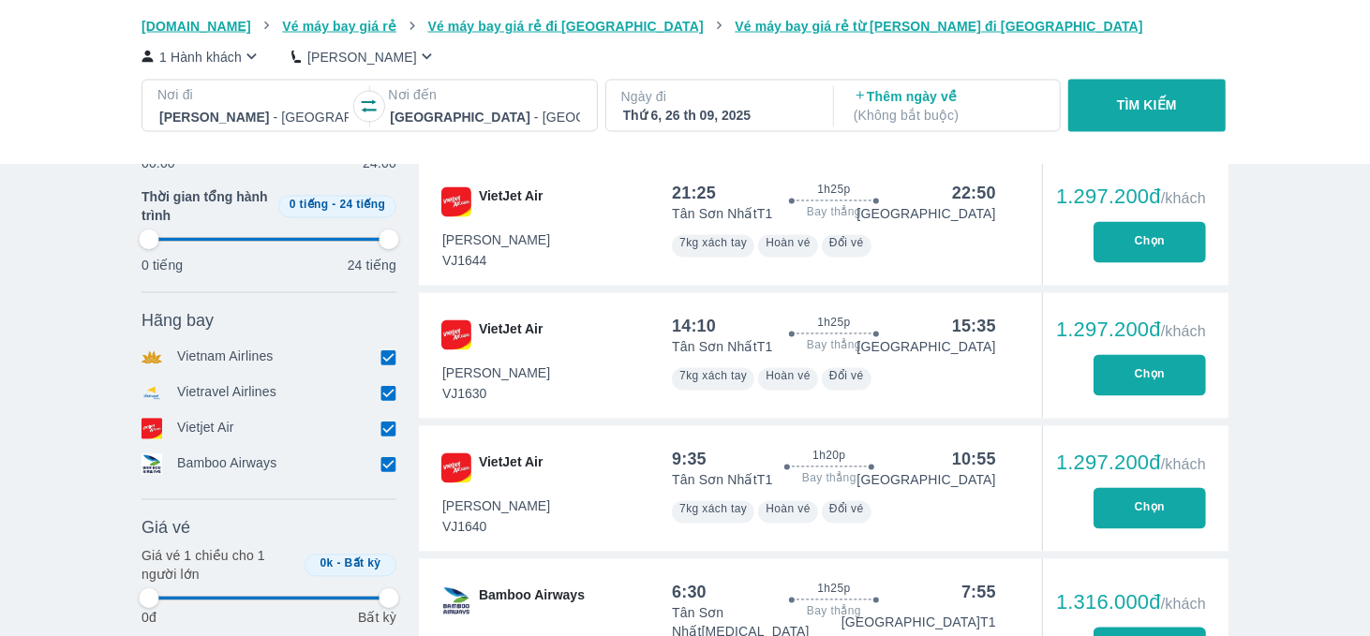
type input "97.9166666666667"
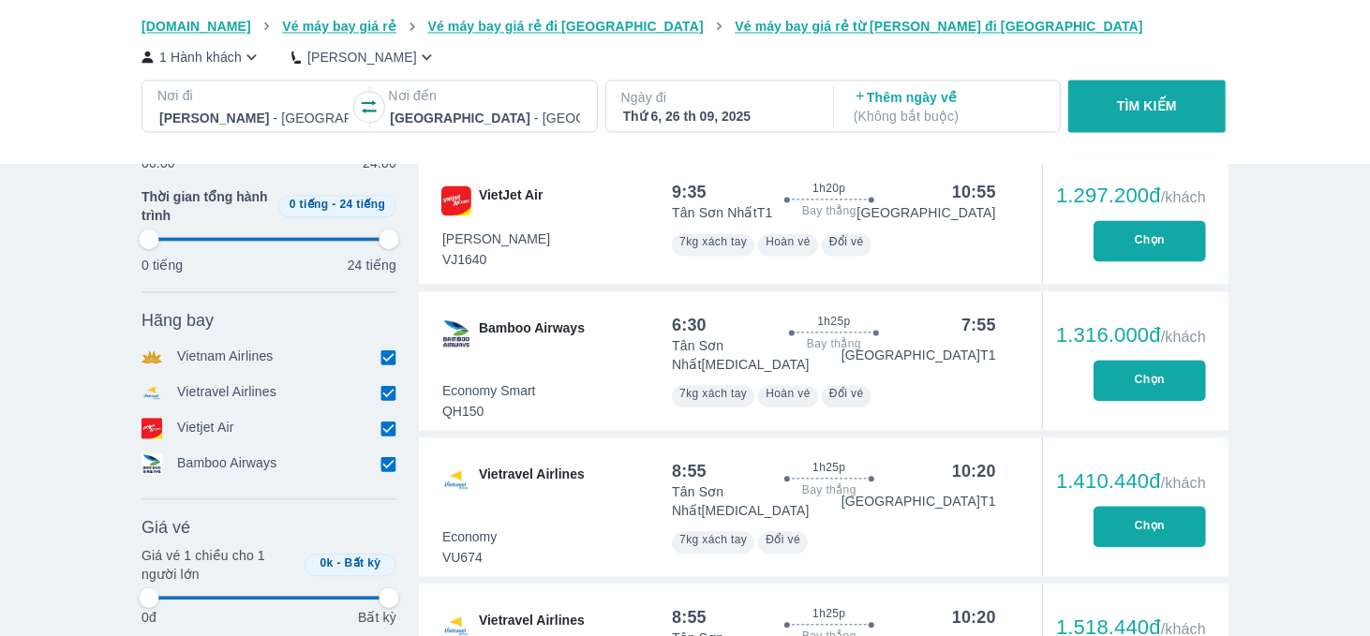
type input "97.9166666666667"
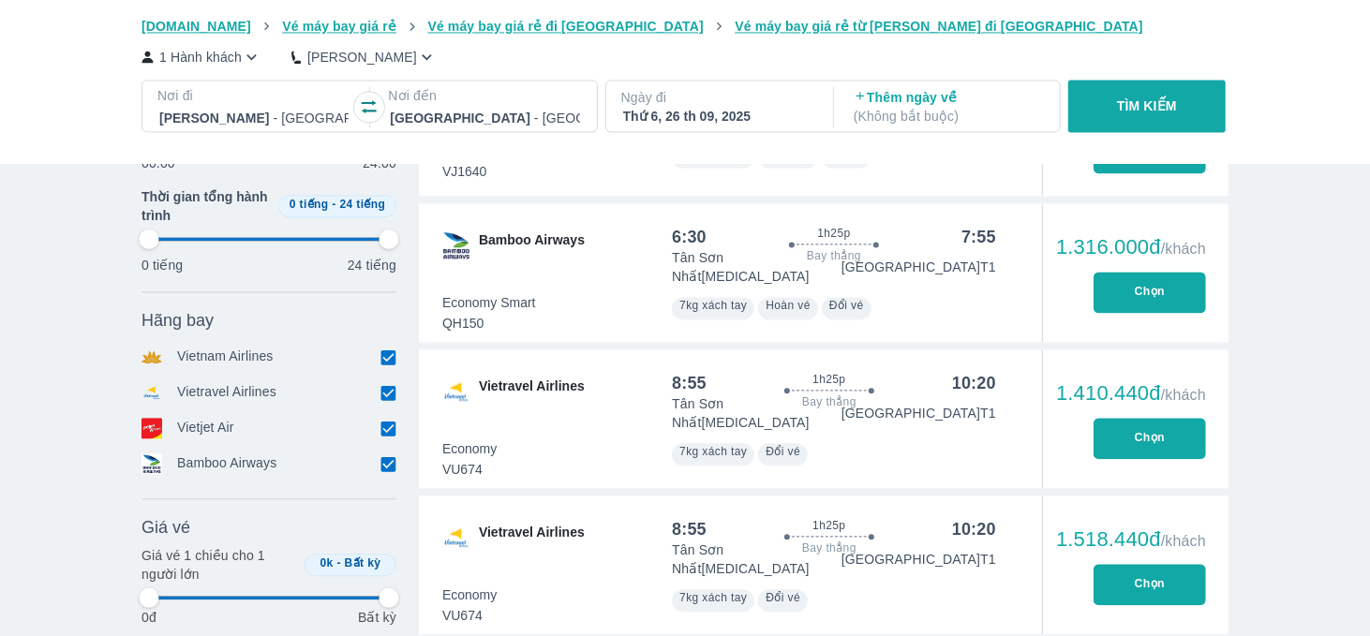
scroll to position [2436, 0]
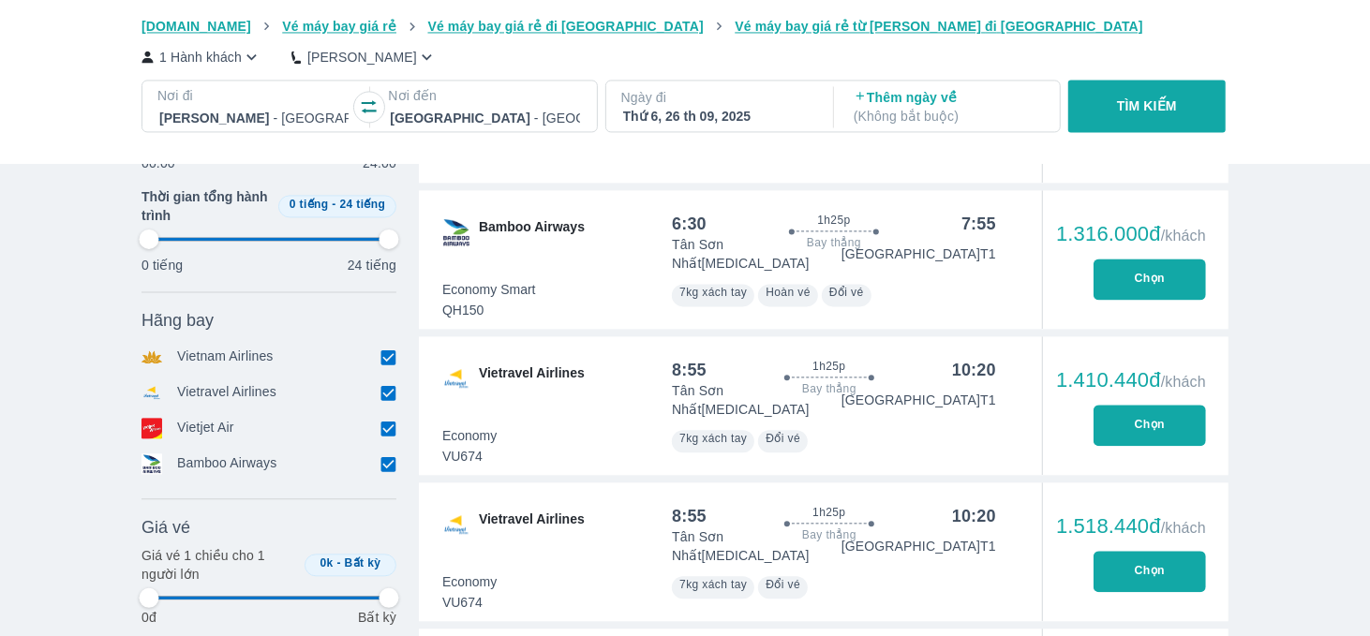
type input "97.9166666666667"
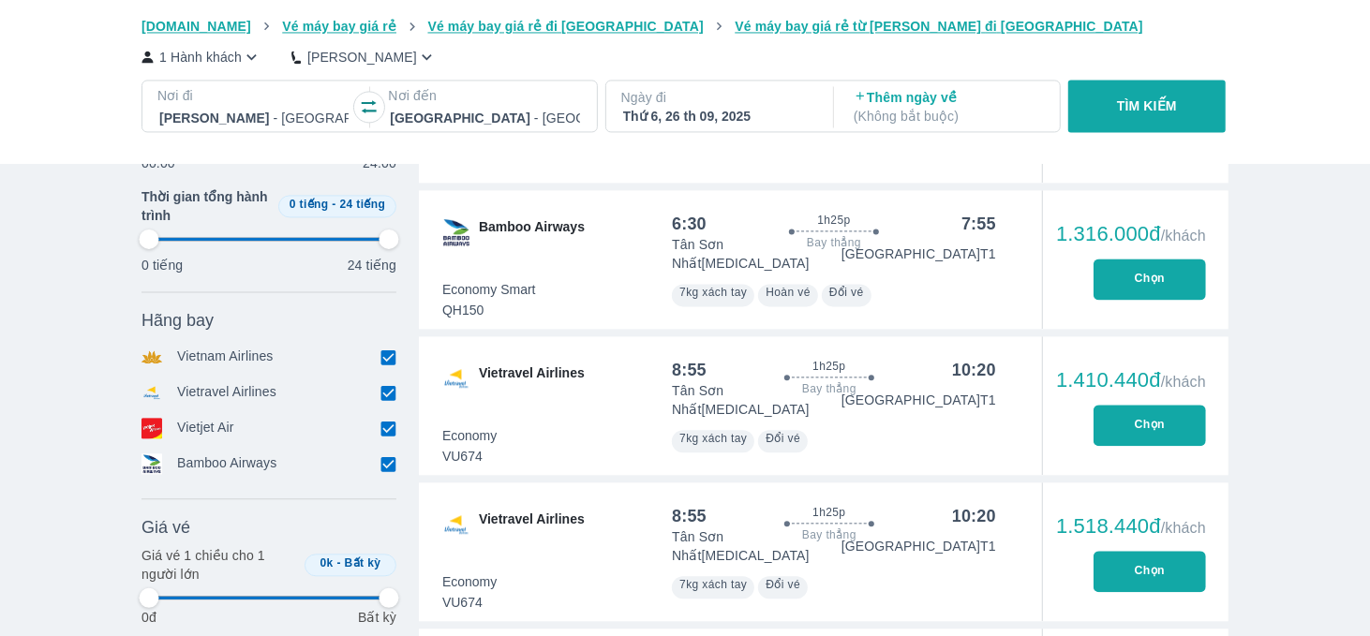
type input "97.9166666666667"
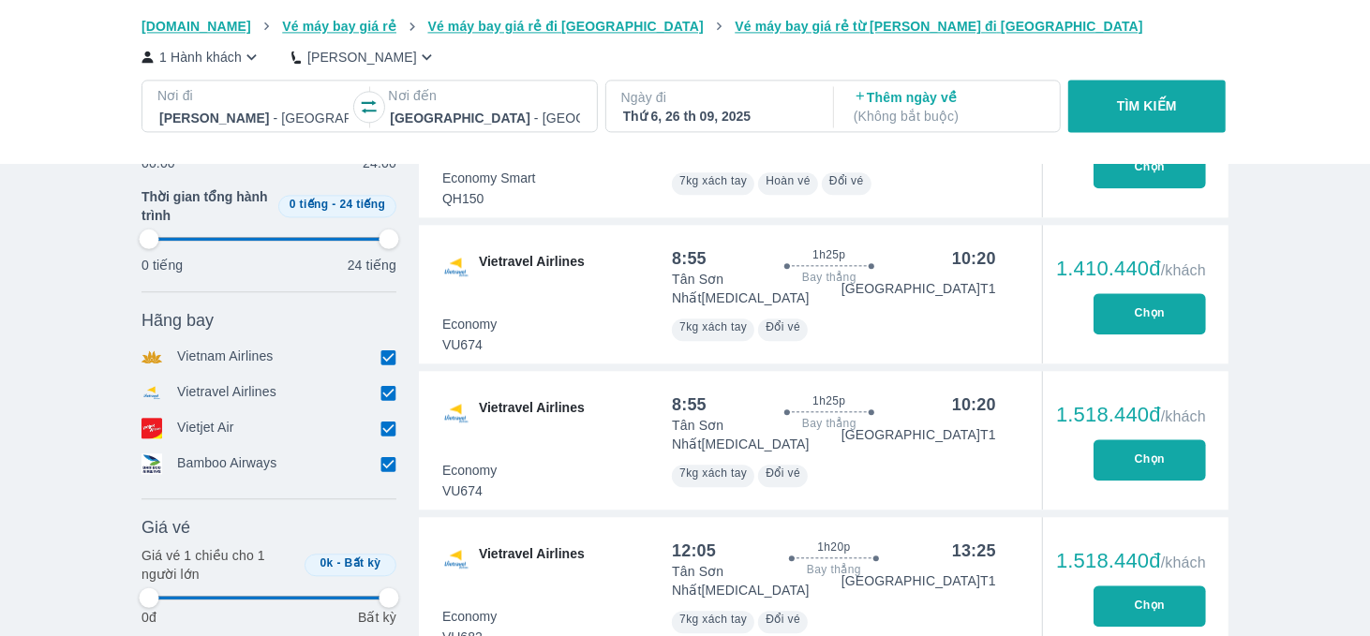
scroll to position [2717, 0]
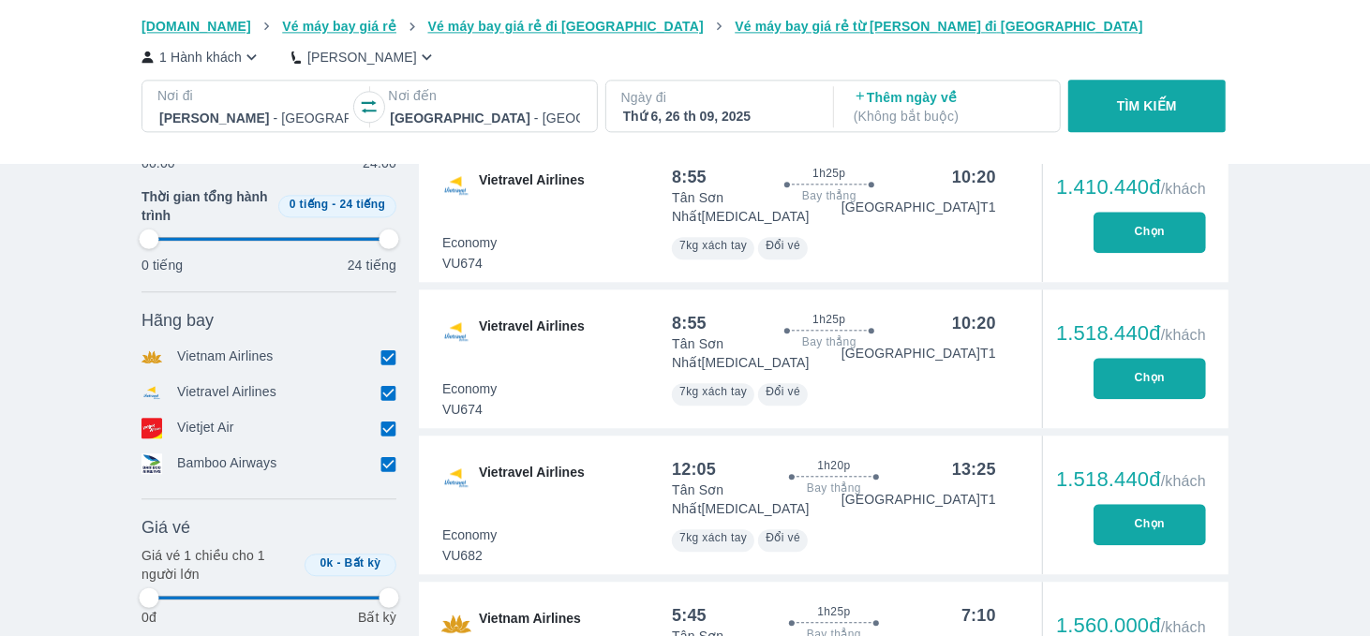
type input "97.9166666666667"
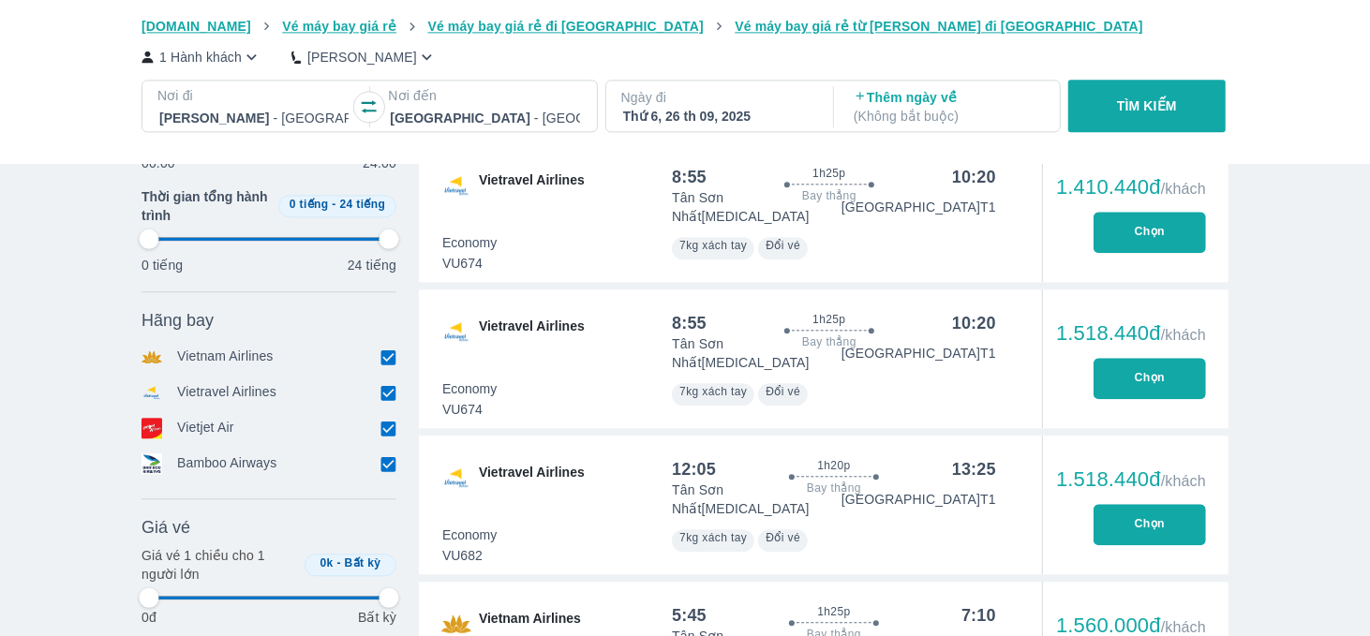
type input "97.9166666666667"
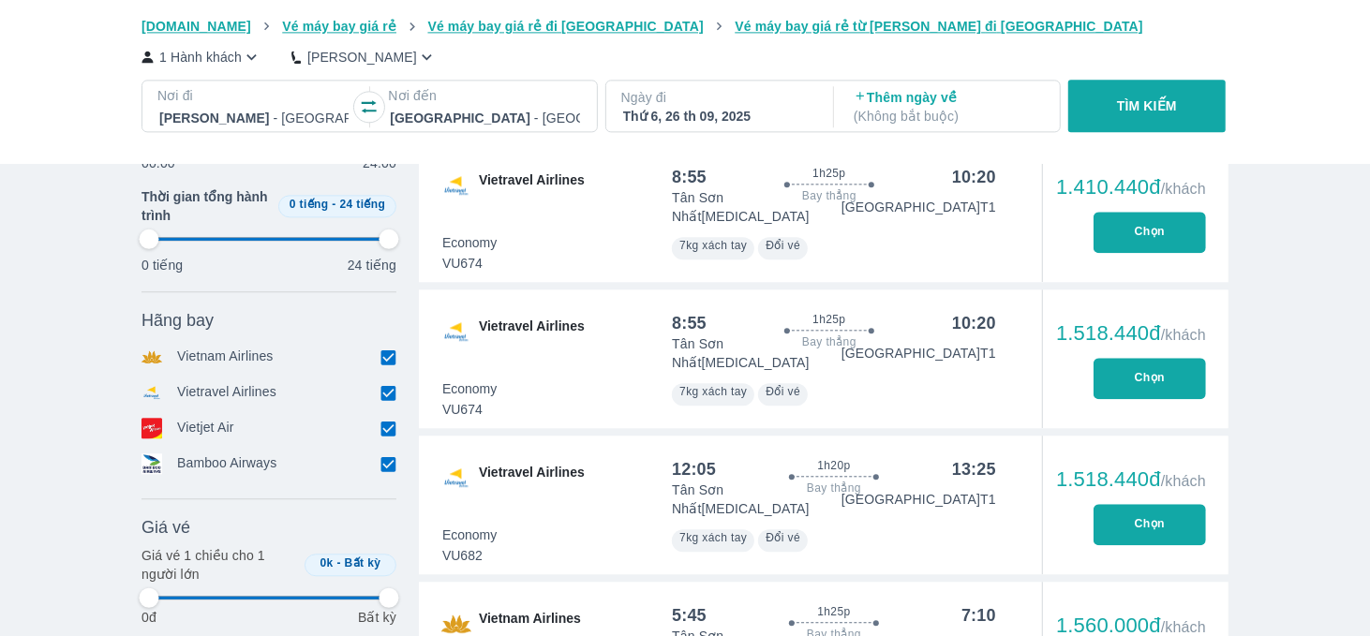
type input "97.9166666666667"
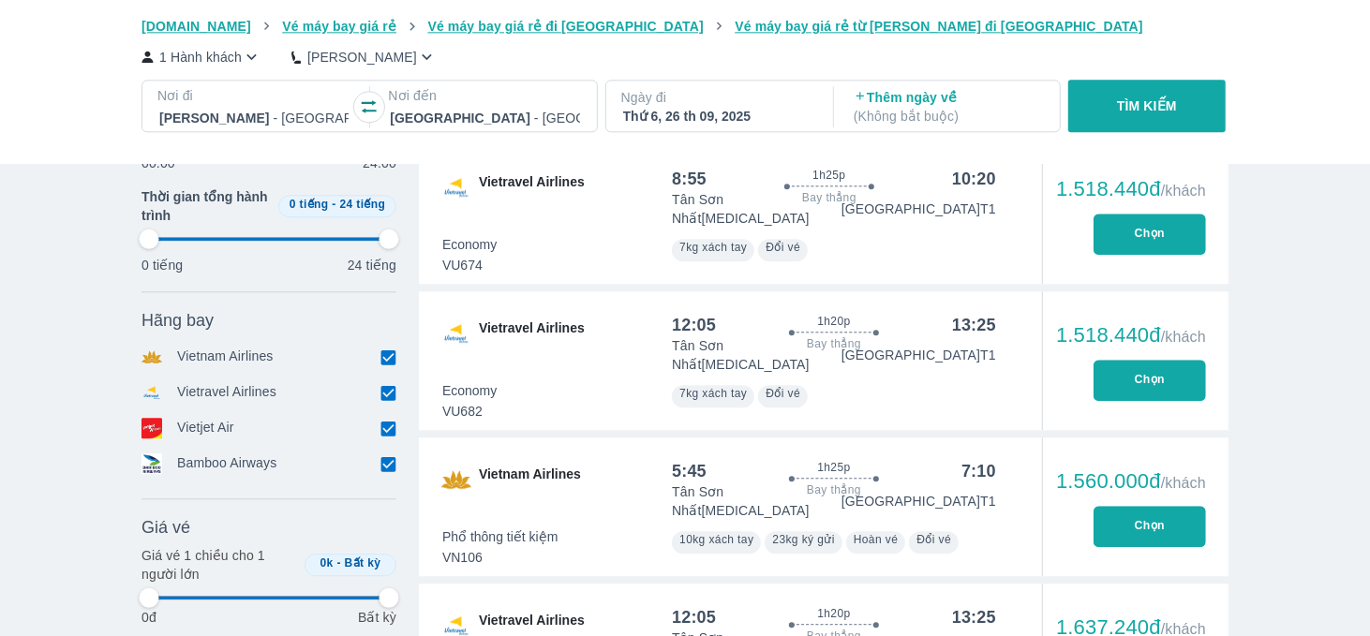
type input "97.9166666666667"
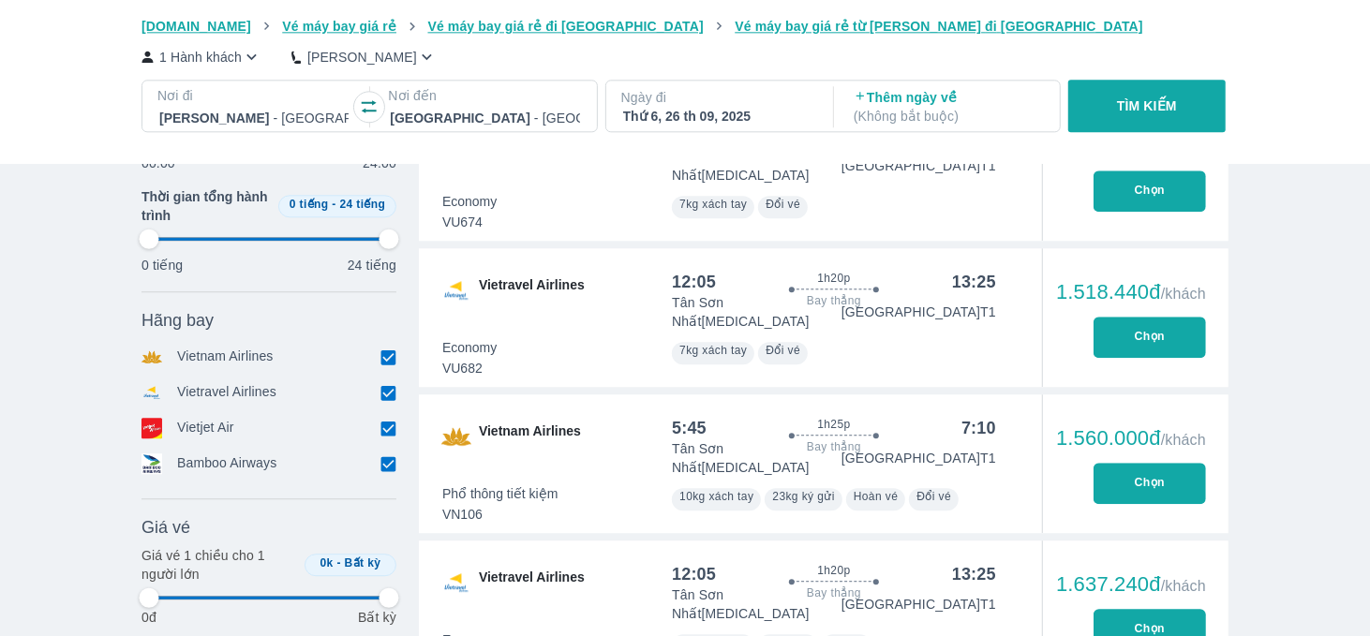
type input "97.9166666666667"
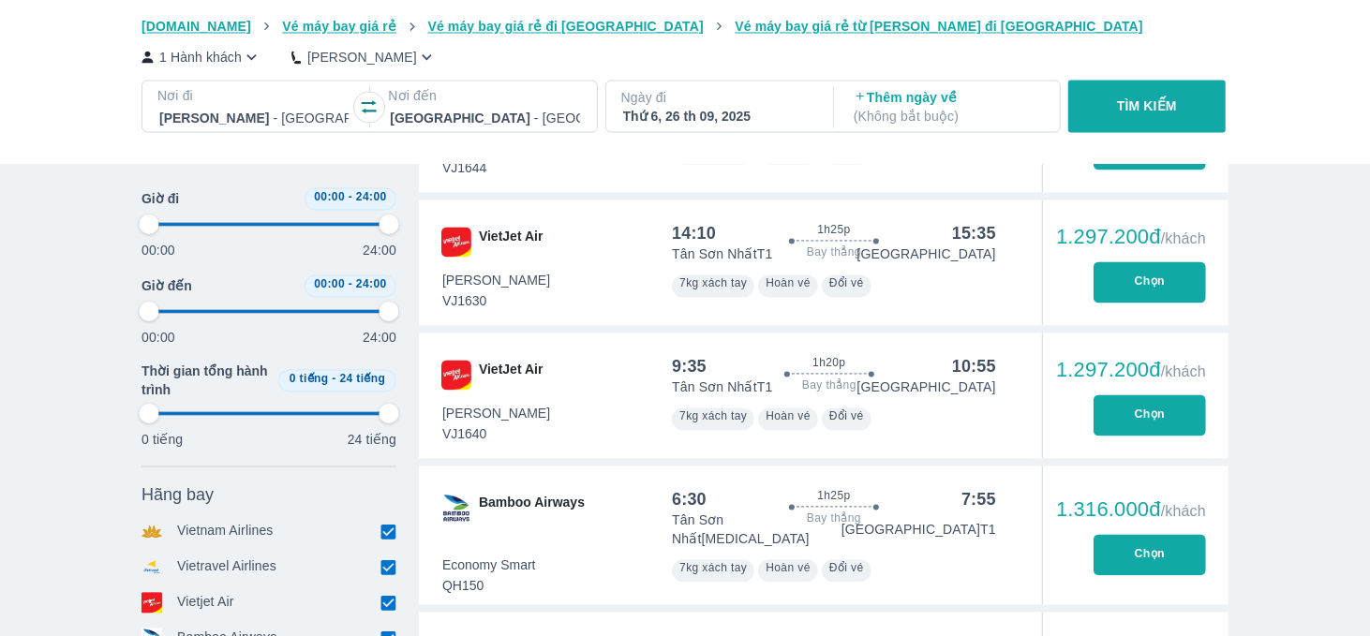
type input "97.9166666666667"
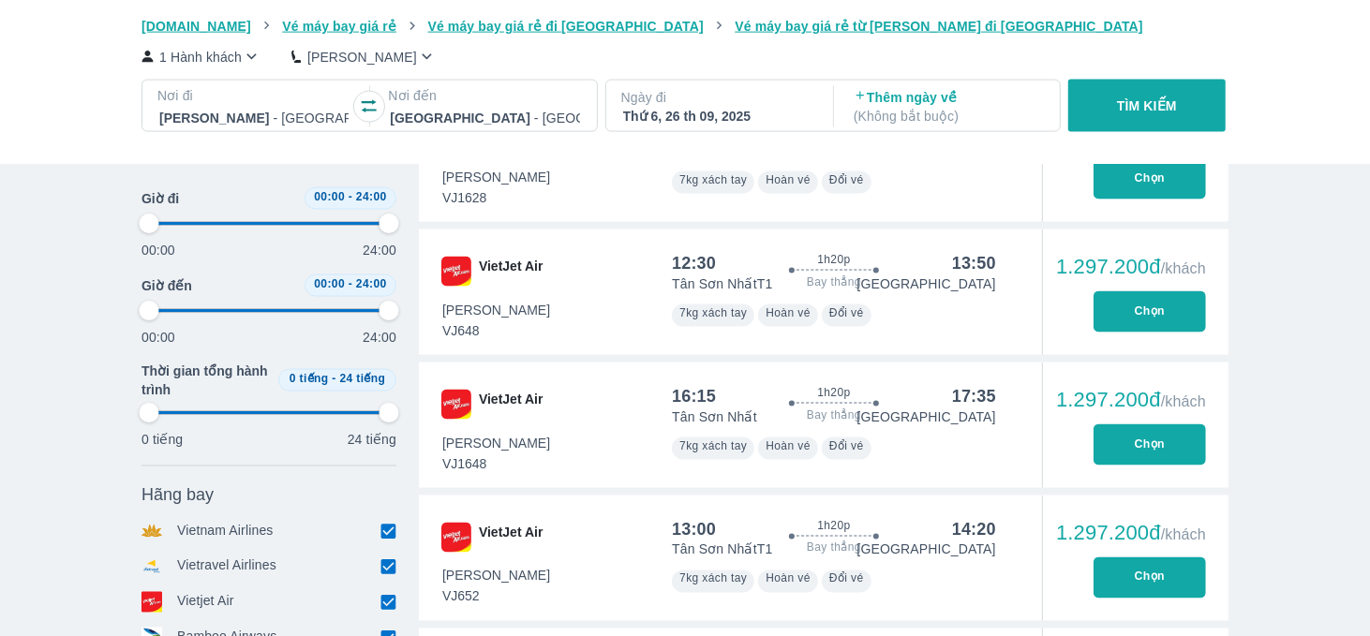
type input "97.9166666666667"
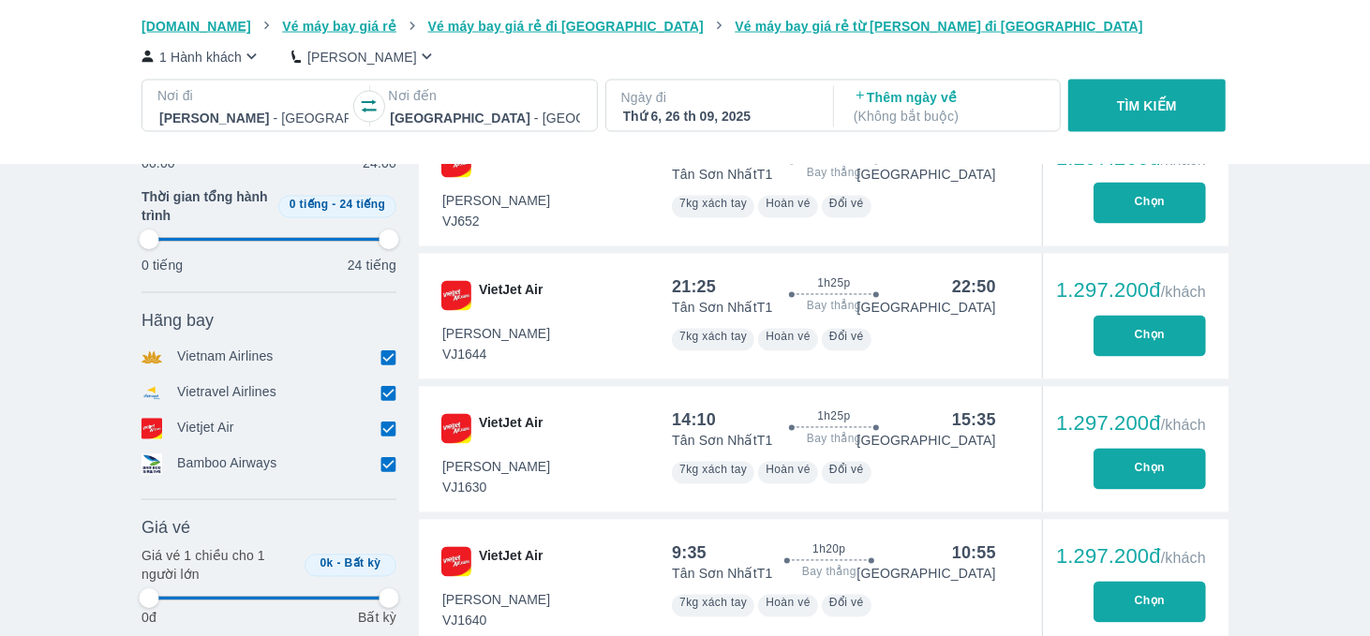
type input "97.9166666666667"
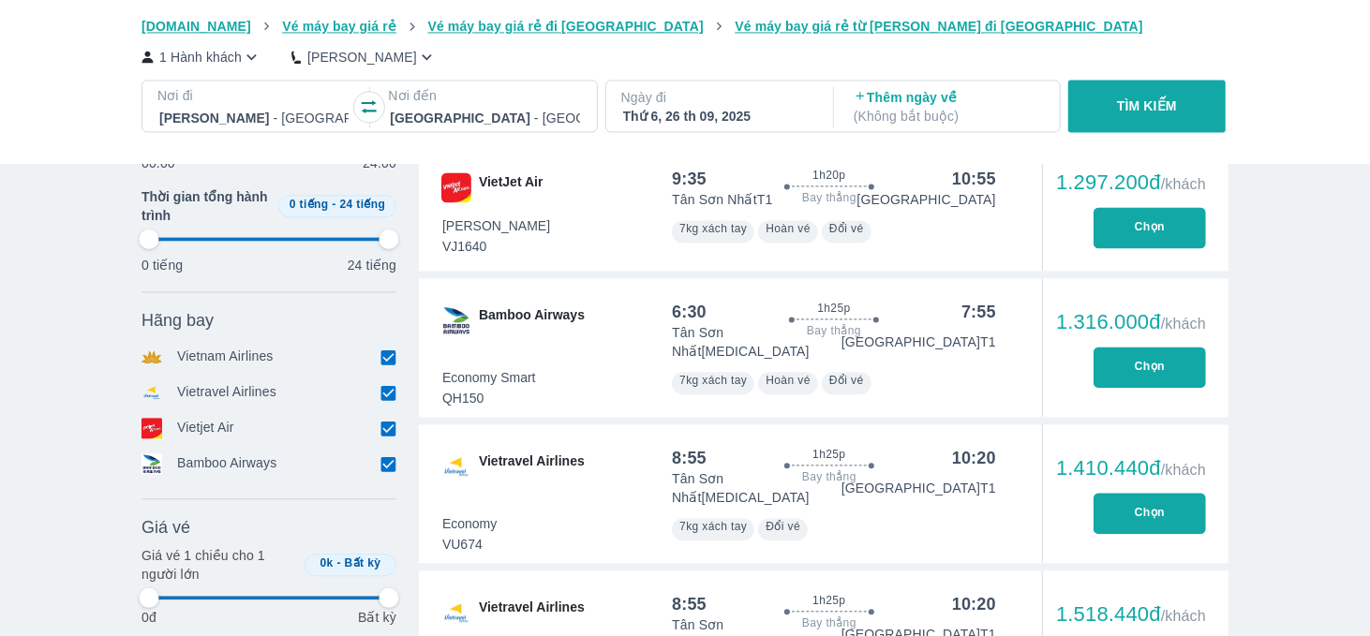
type input "97.9166666666667"
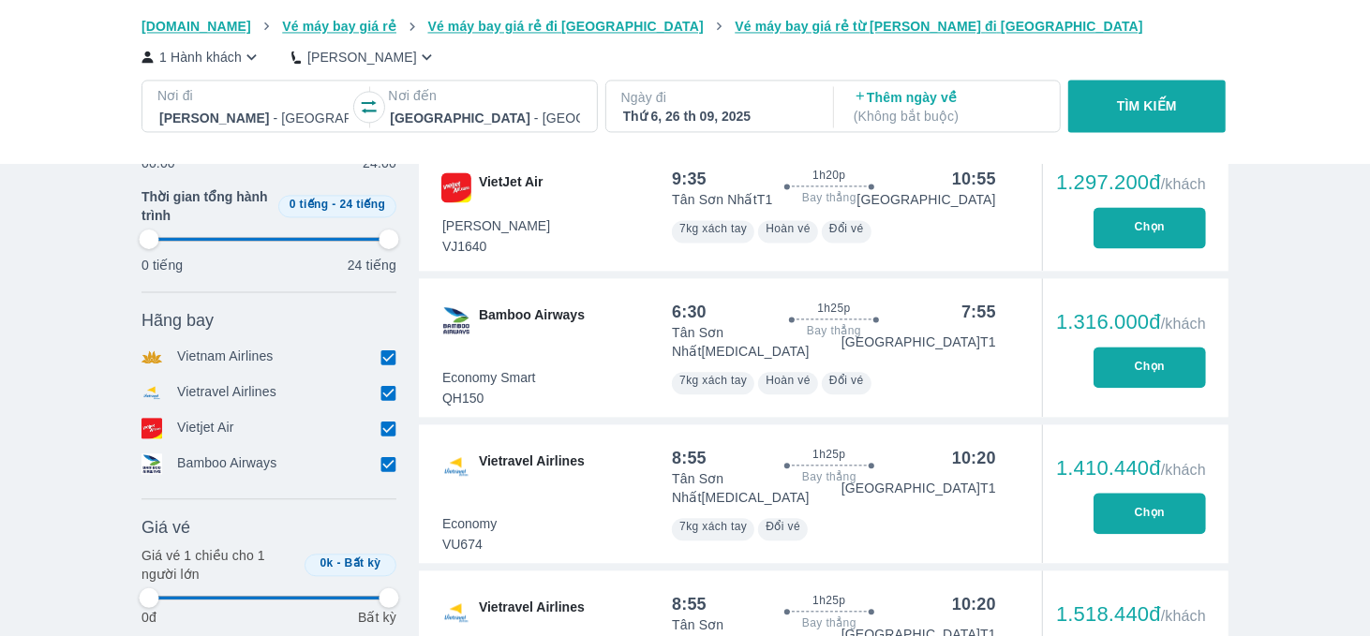
type input "97.9166666666667"
click at [738, 520] on span "7kg xách tay" at bounding box center [712, 526] width 67 height 13
type input "97.9166666666667"
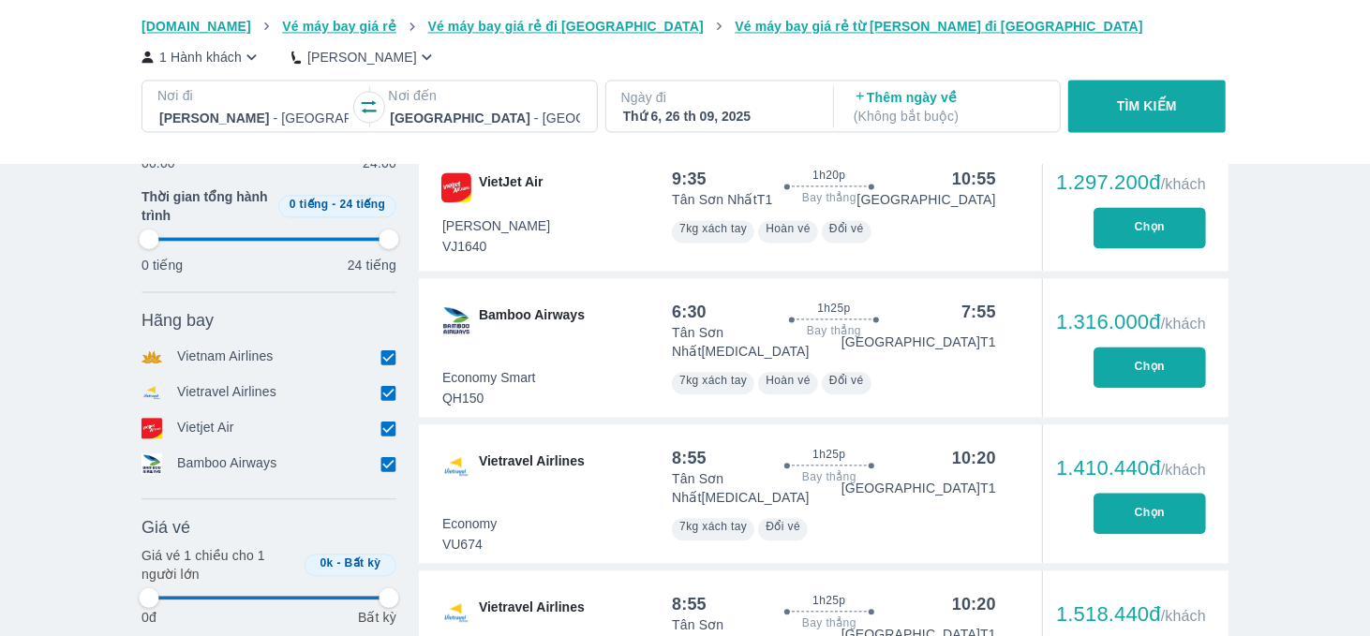
type input "97.9166666666667"
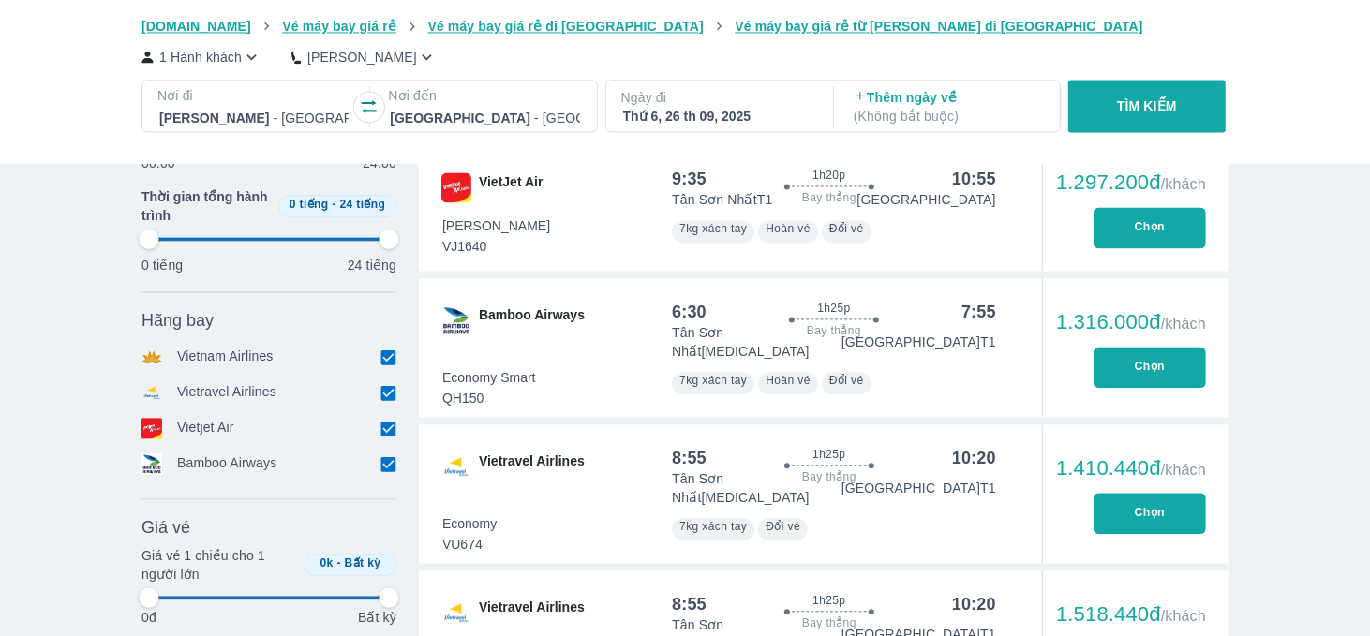
type input "97.9166666666667"
click at [738, 520] on span "7kg xách tay" at bounding box center [712, 526] width 67 height 13
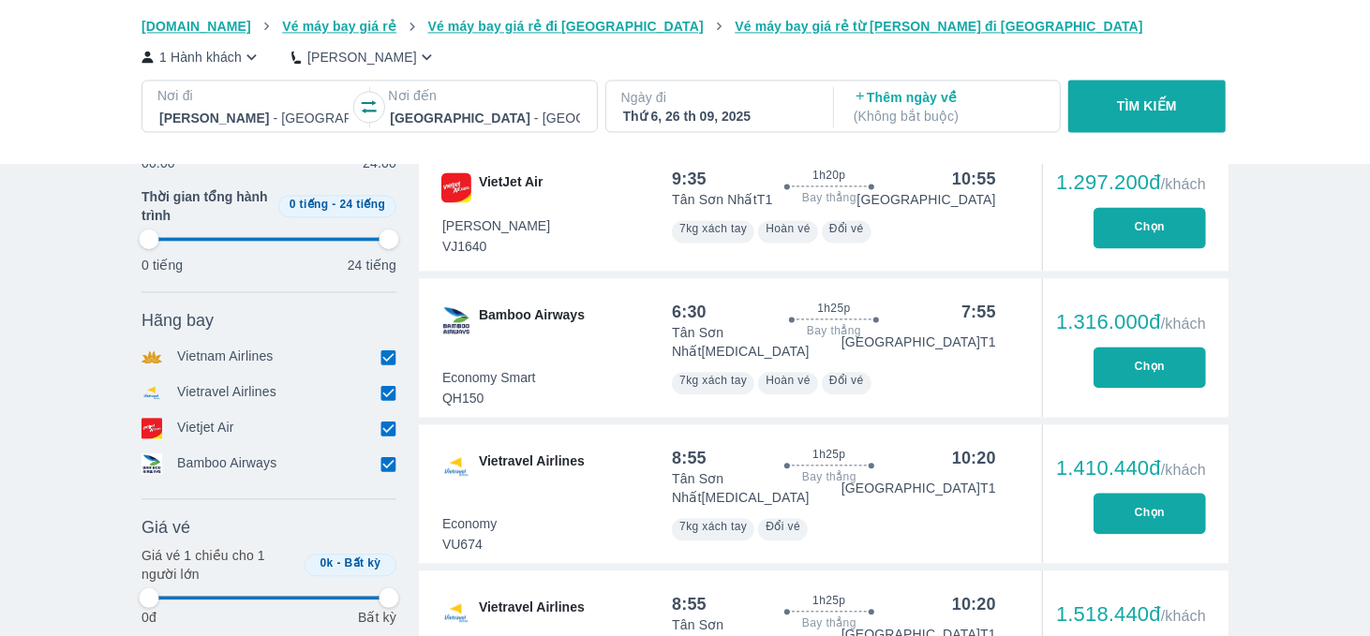
type input "97.9166666666667"
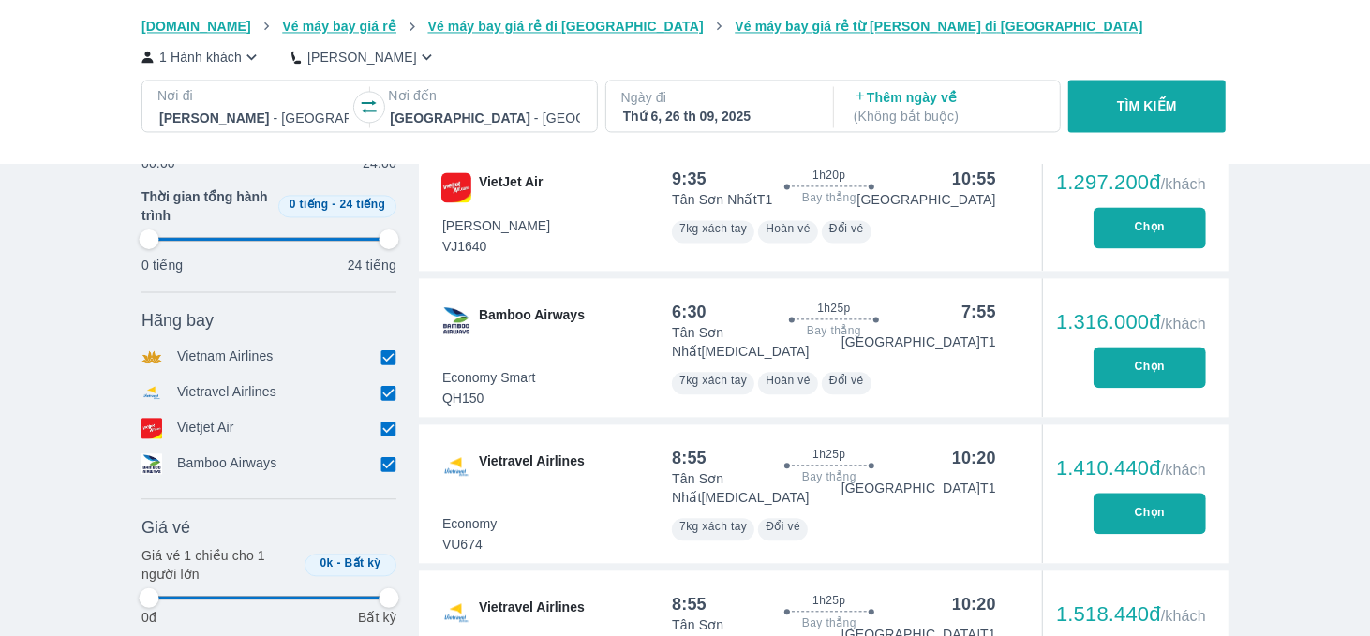
type input "97.9166666666667"
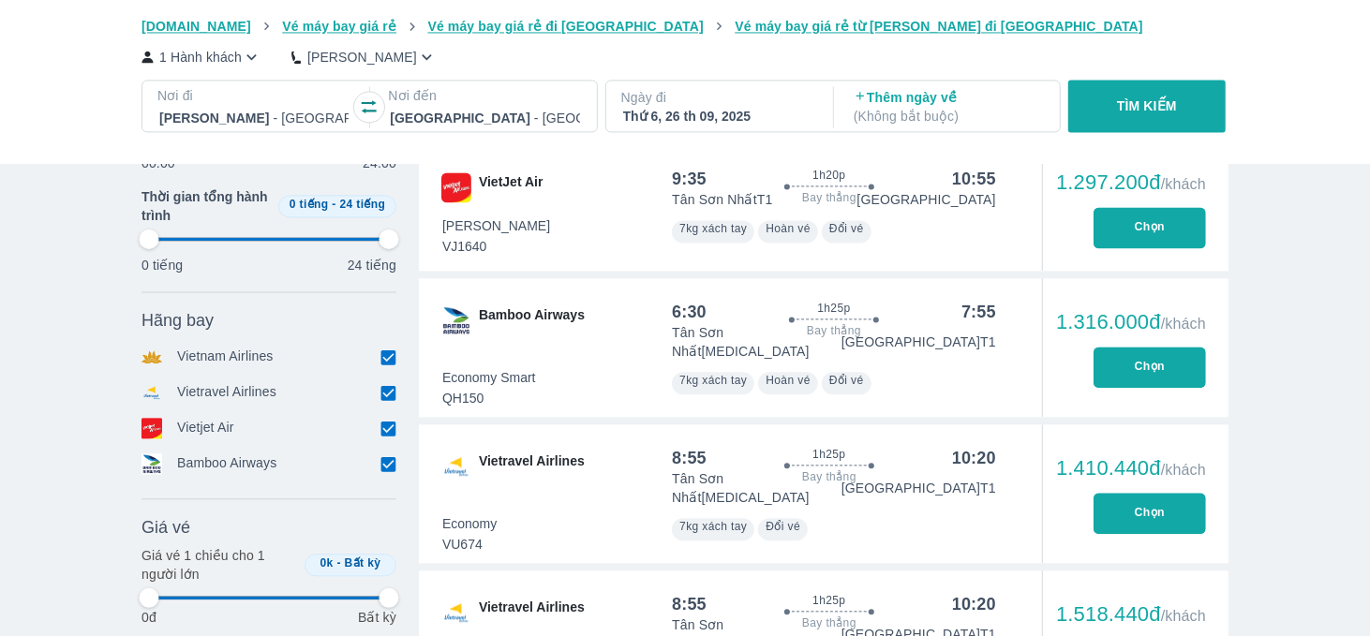
type input "97.9166666666667"
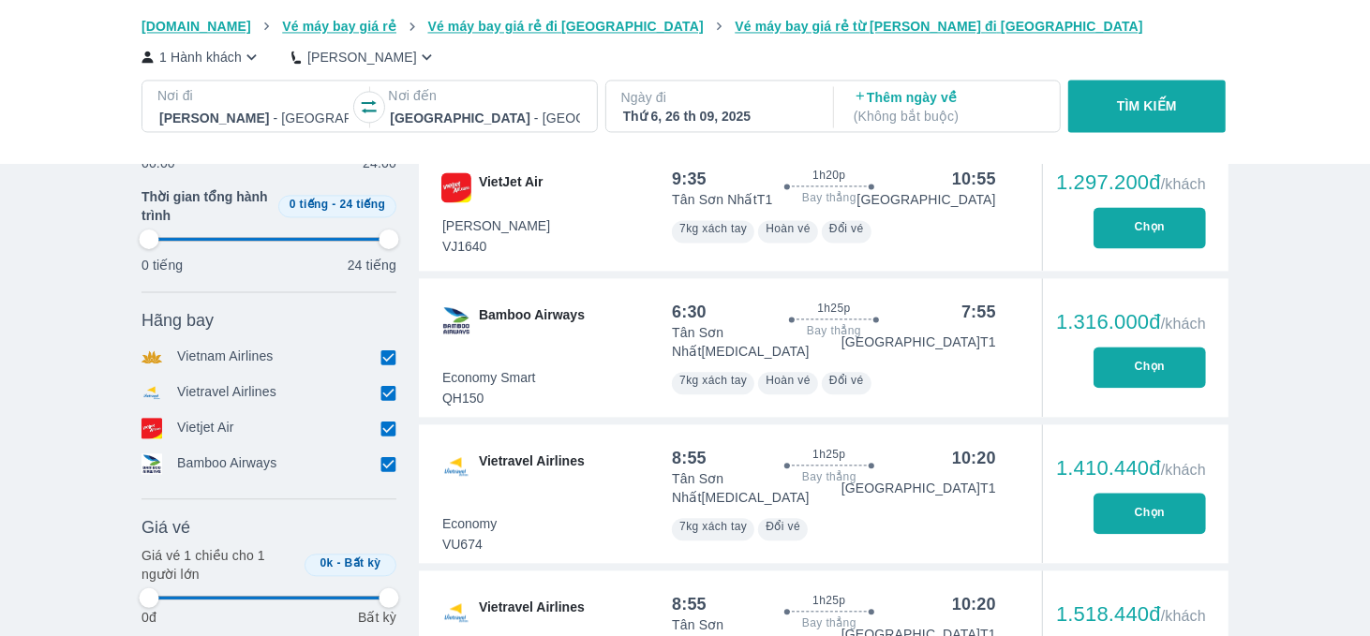
type input "97.9166666666667"
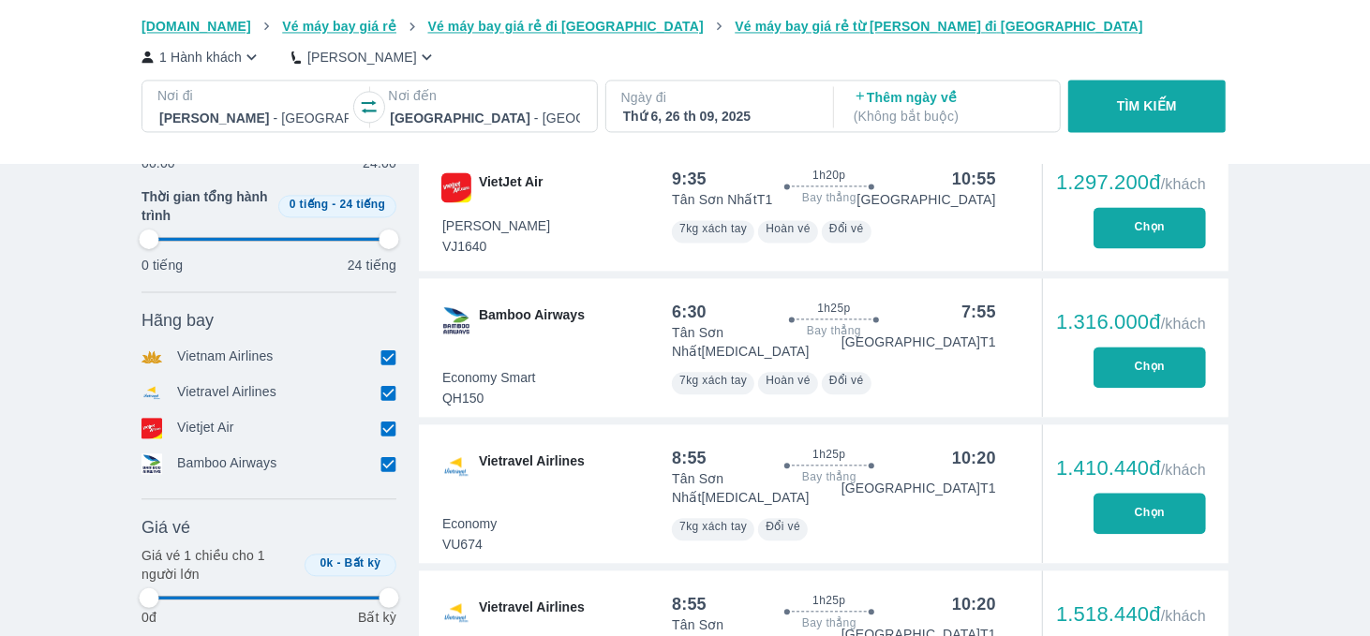
type input "97.9166666666667"
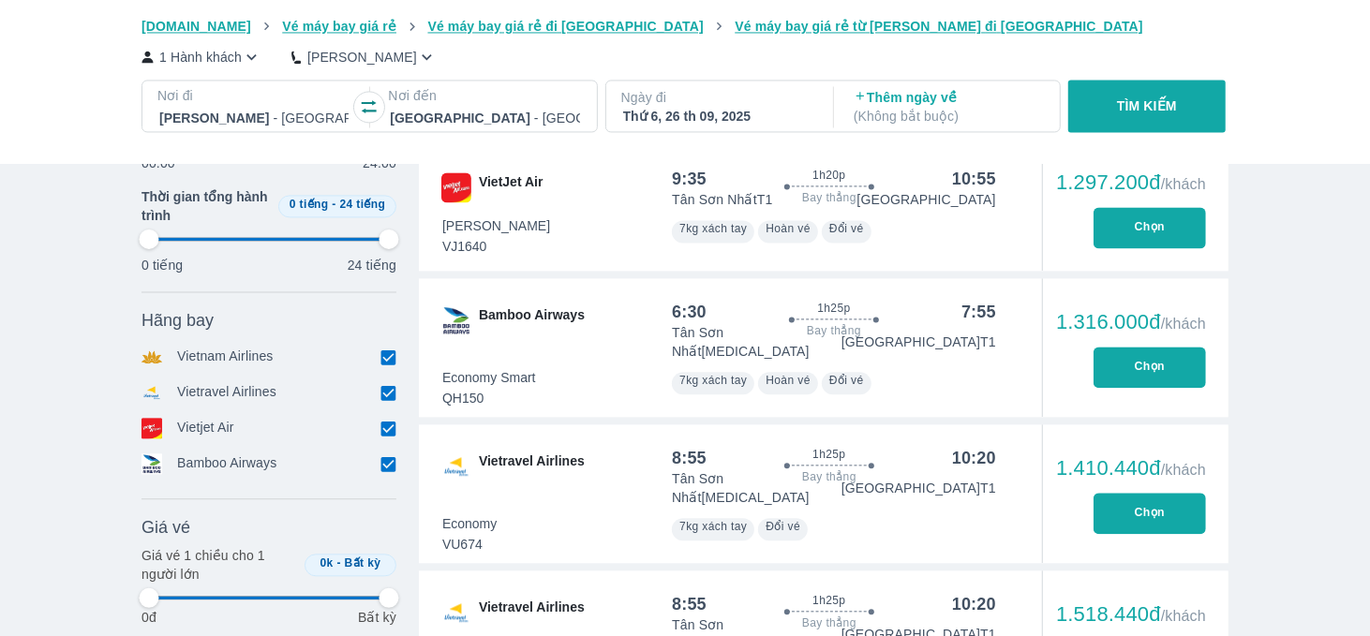
type input "97.9166666666667"
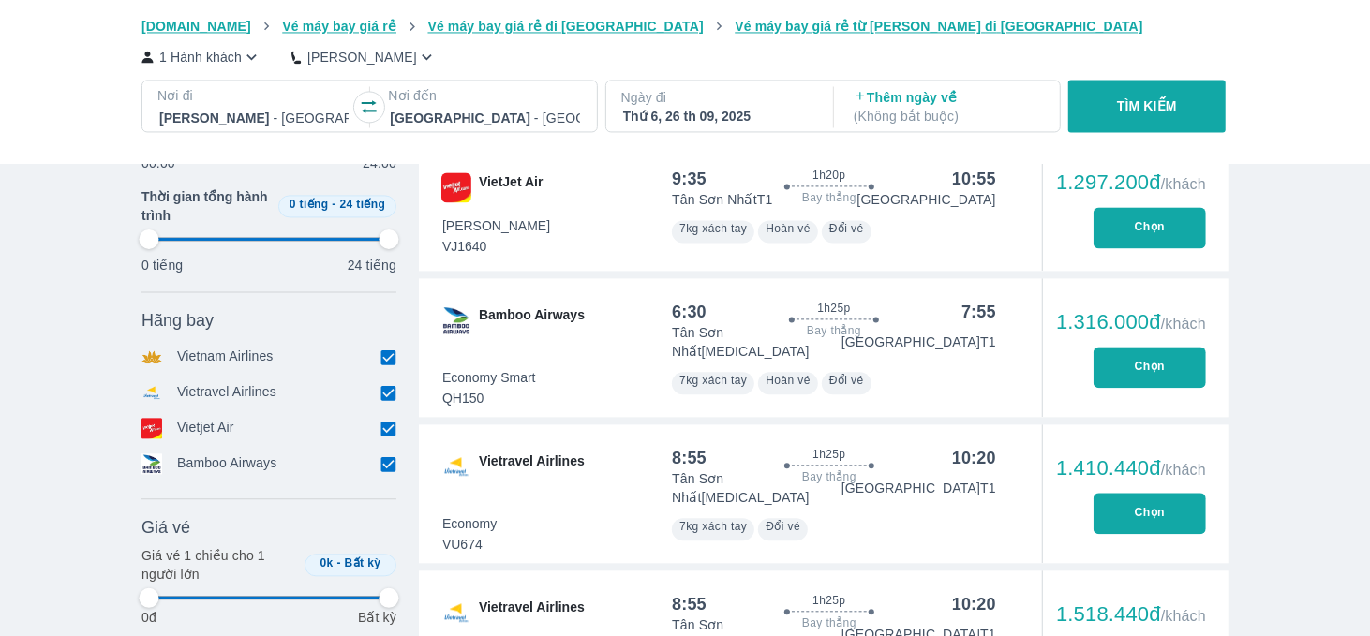
type input "97.9166666666667"
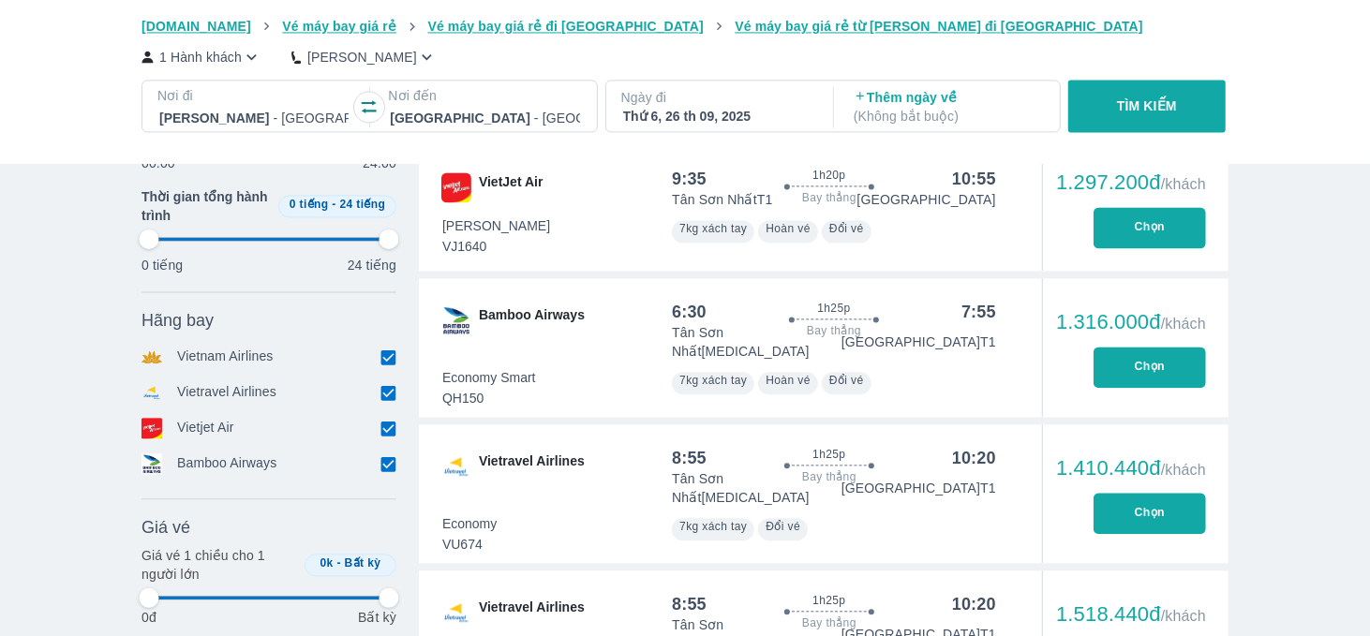
type input "97.9166666666667"
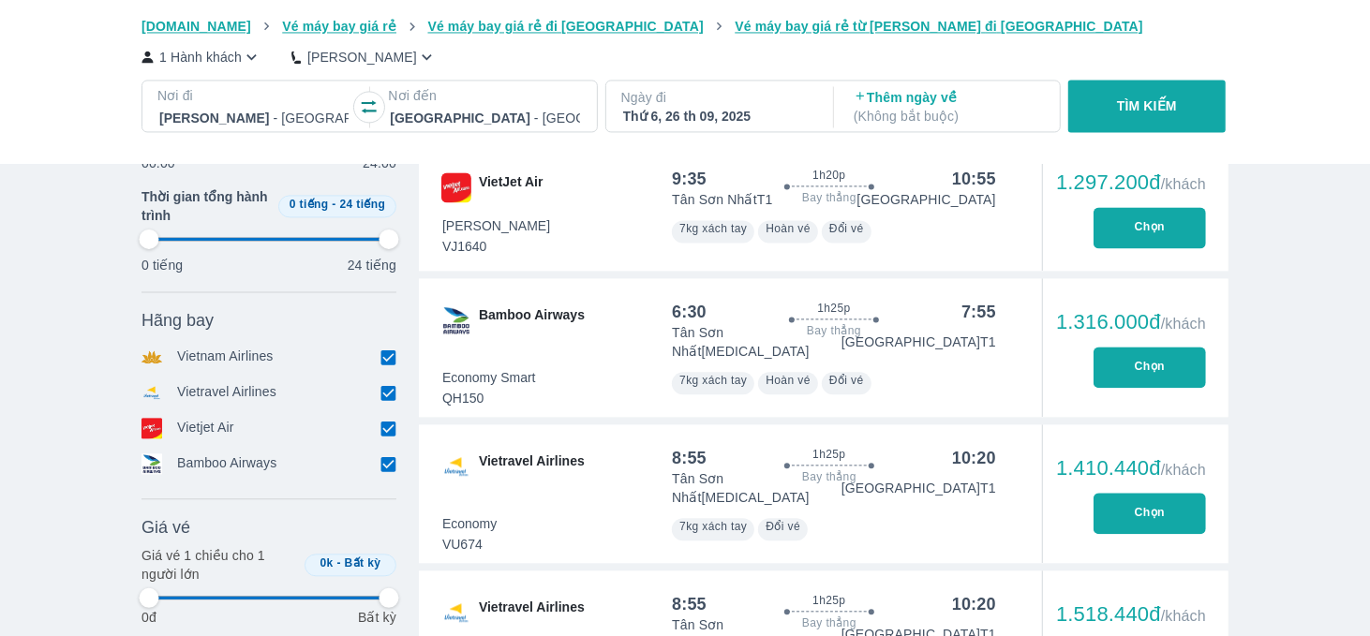
type input "97.9166666666667"
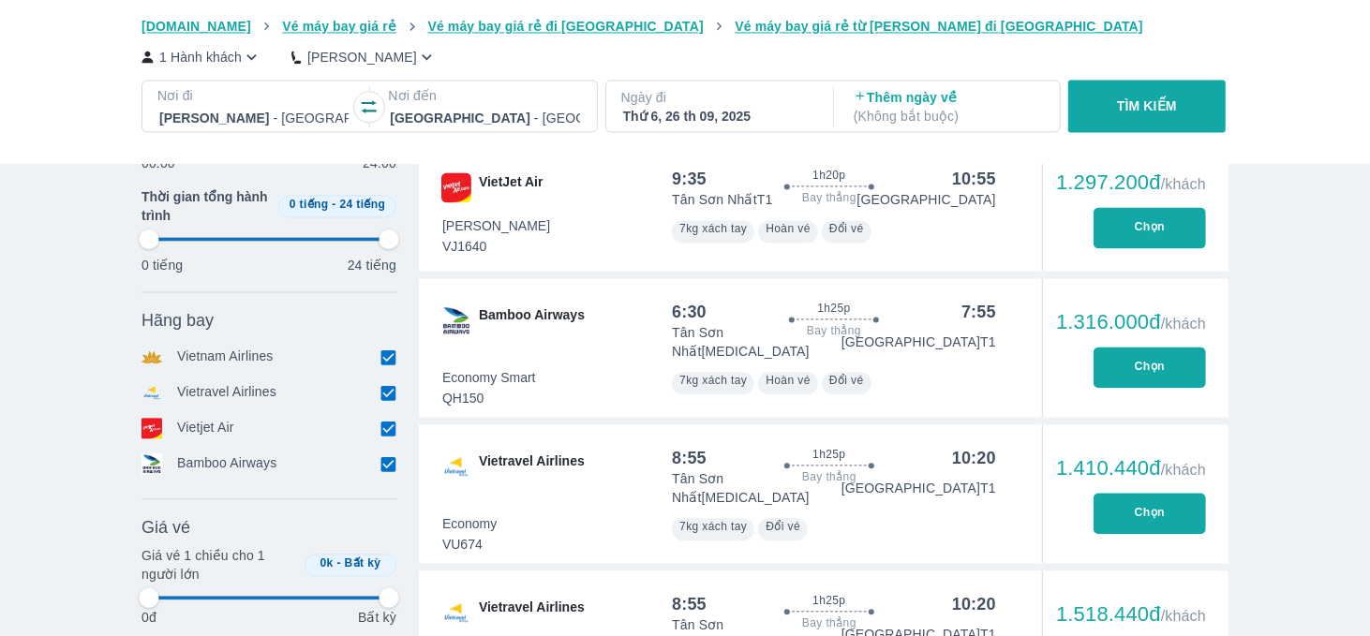
type input "97.9166666666667"
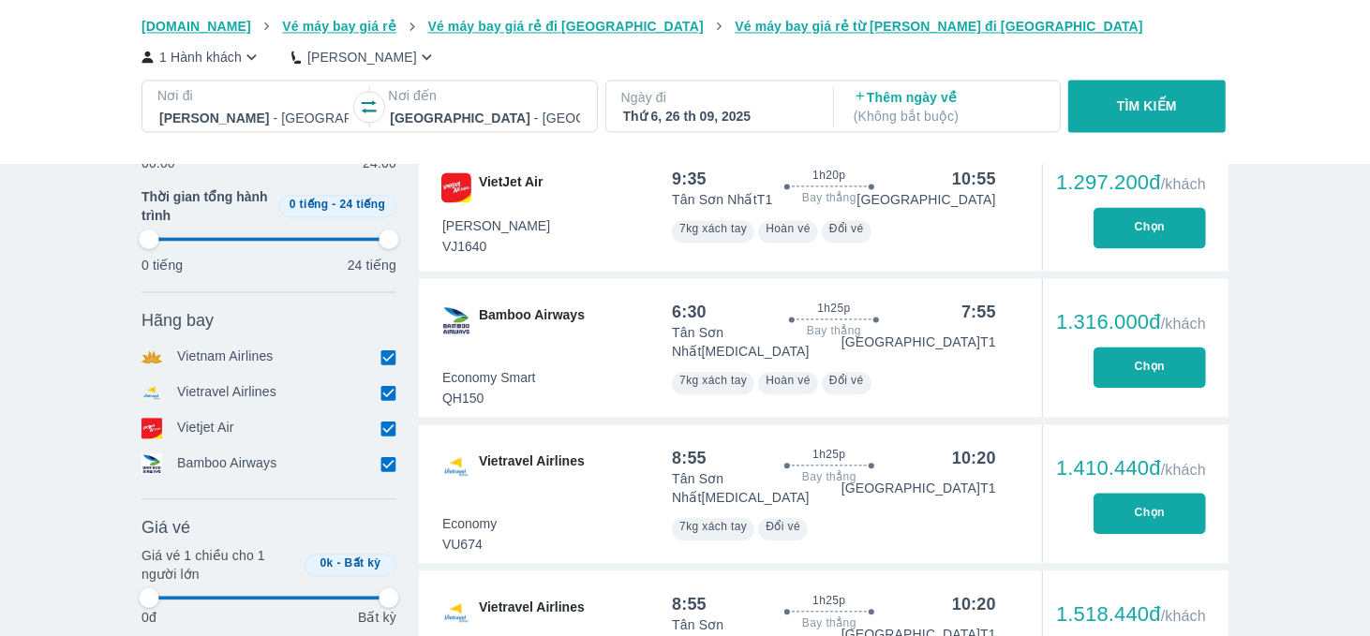
type input "97.9166666666667"
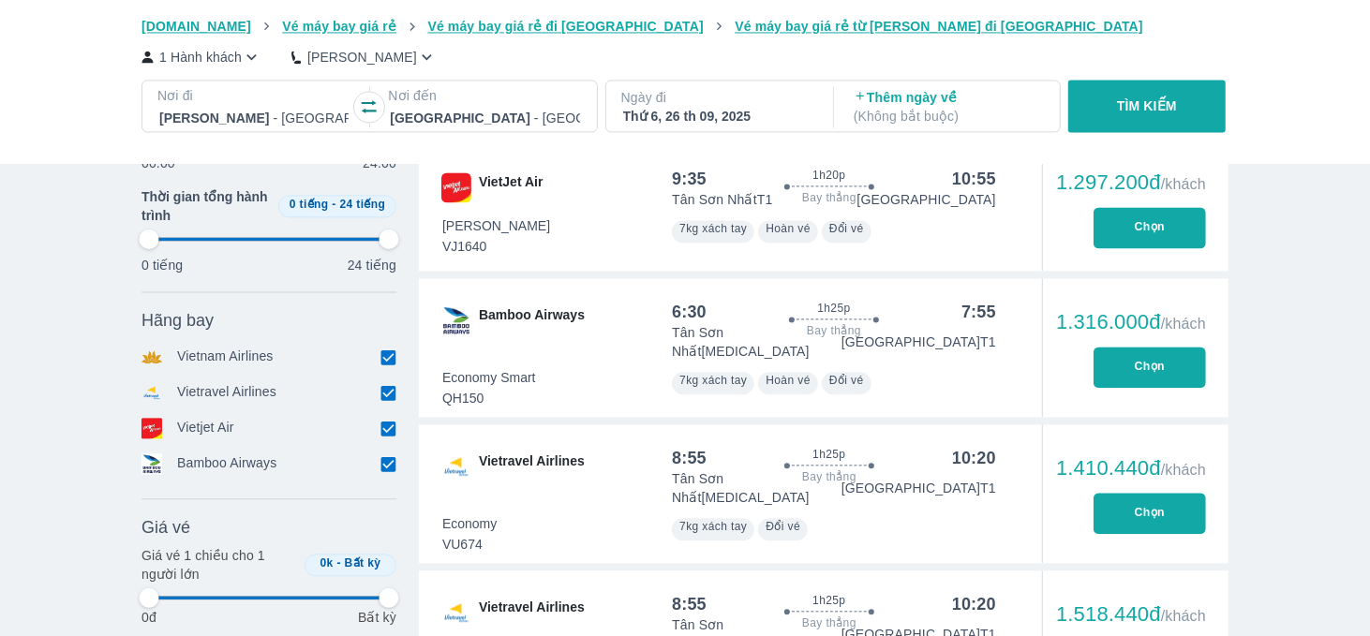
type input "97.9166666666667"
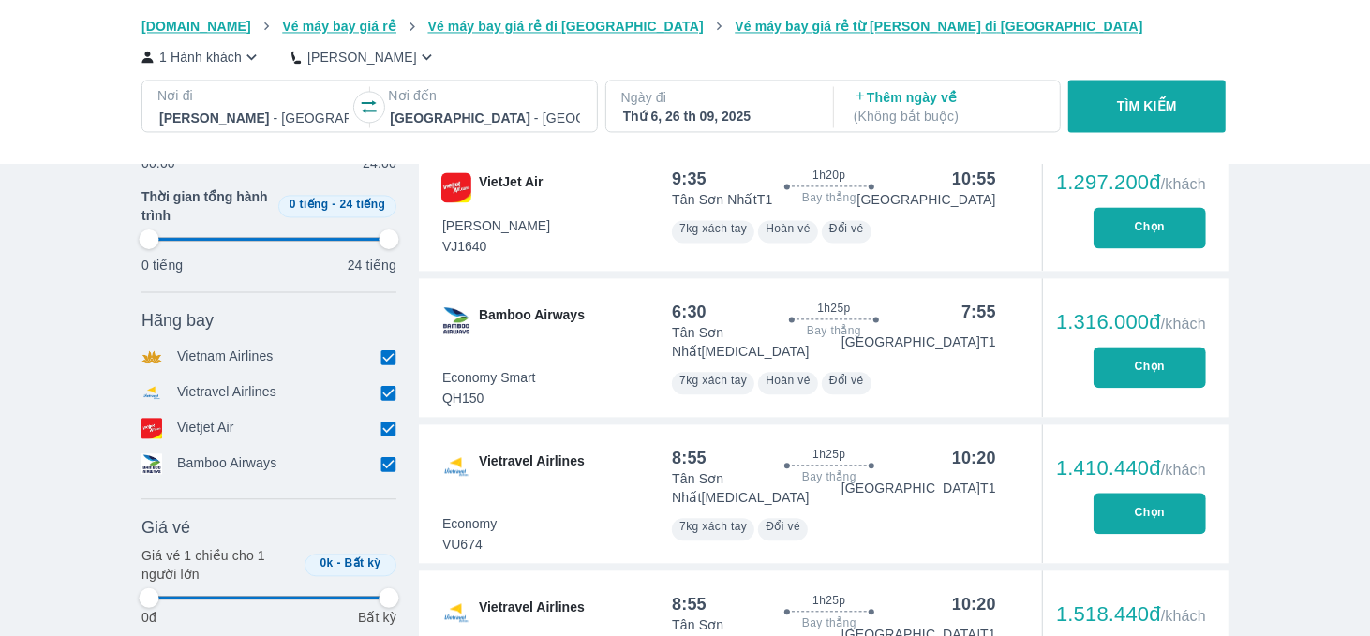
type input "97.9166666666667"
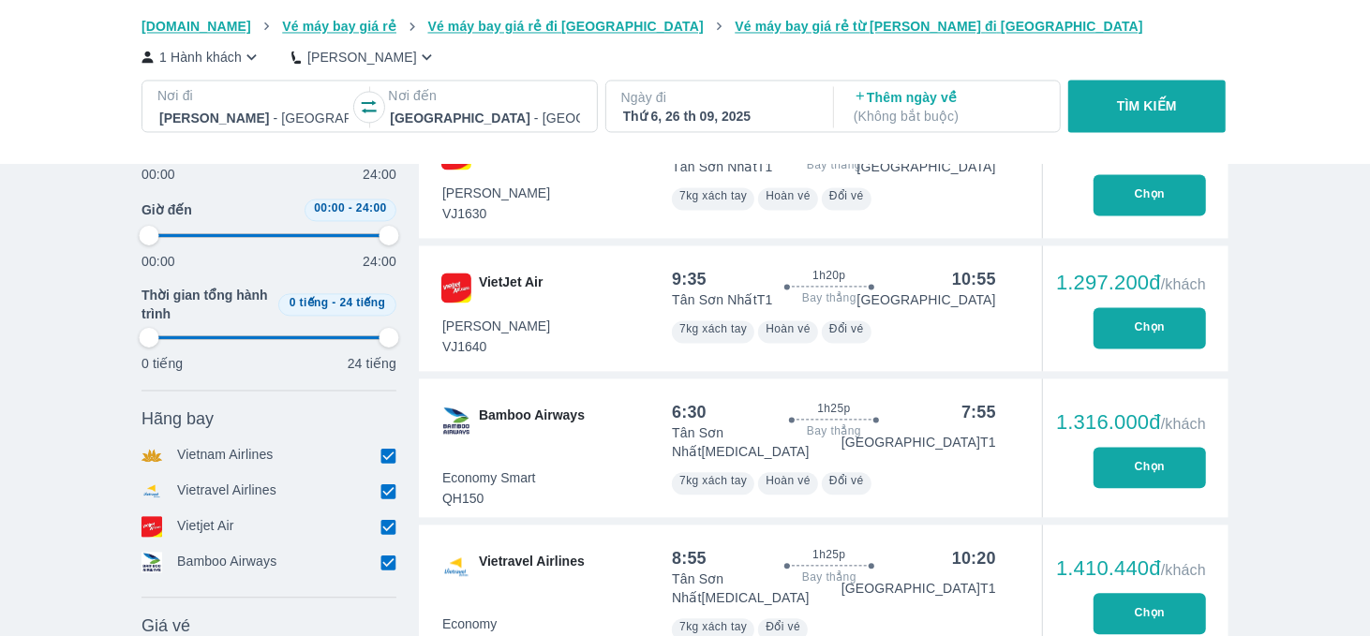
scroll to position [2248, 0]
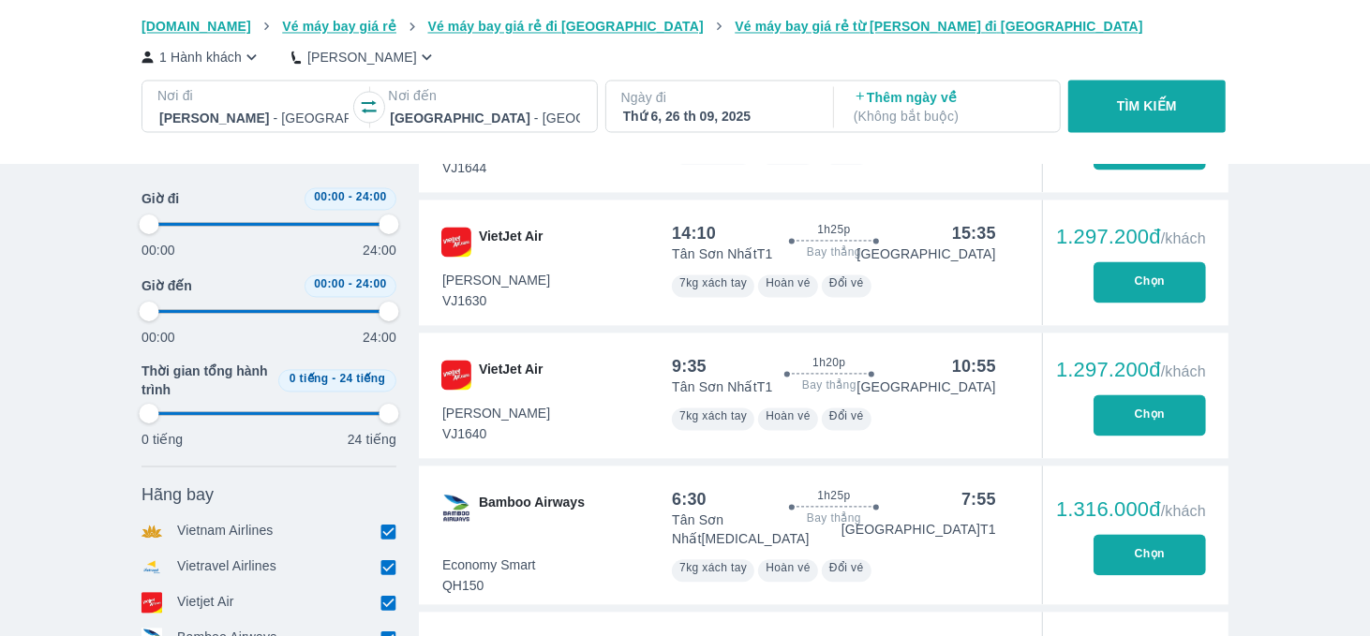
type input "97.9166666666667"
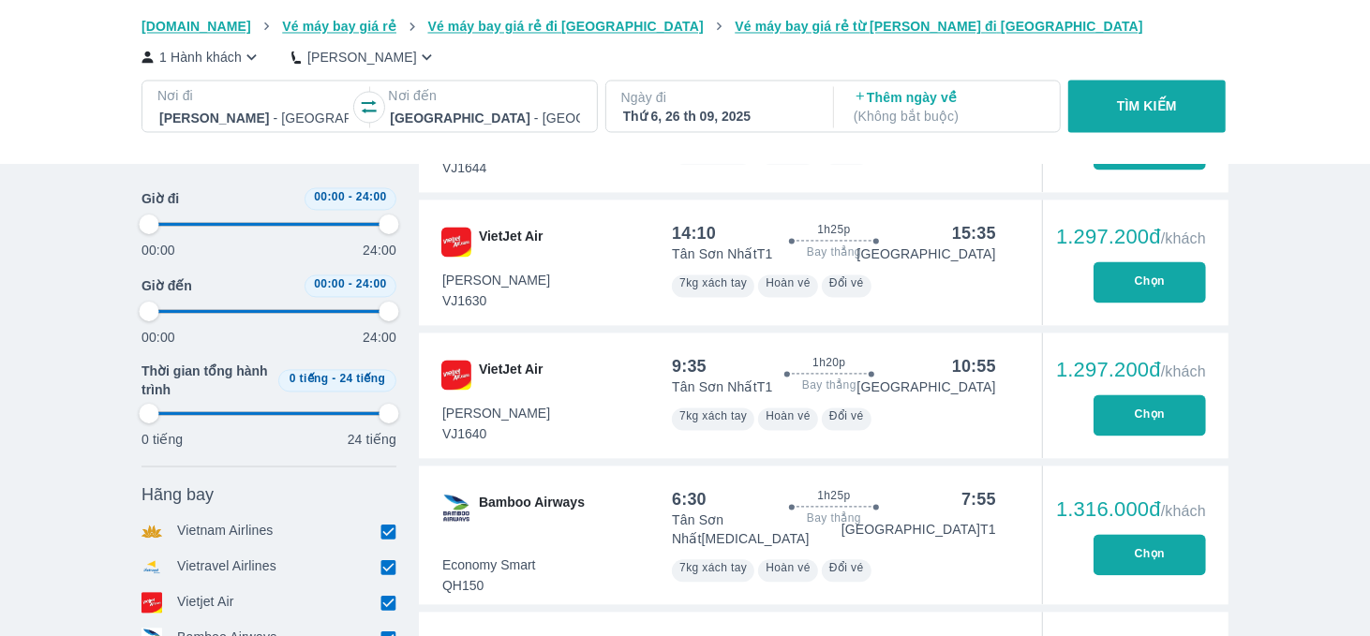
type input "97.9166666666667"
